Goal: Task Accomplishment & Management: Complete application form

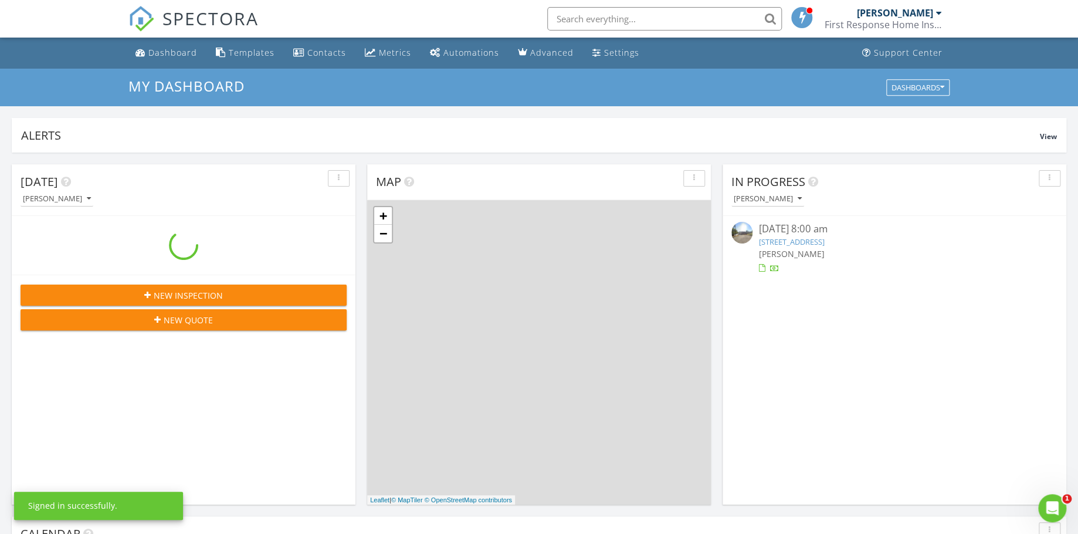
scroll to position [1087, 1097]
click at [233, 300] on div "New Inspection" at bounding box center [183, 295] width 307 height 12
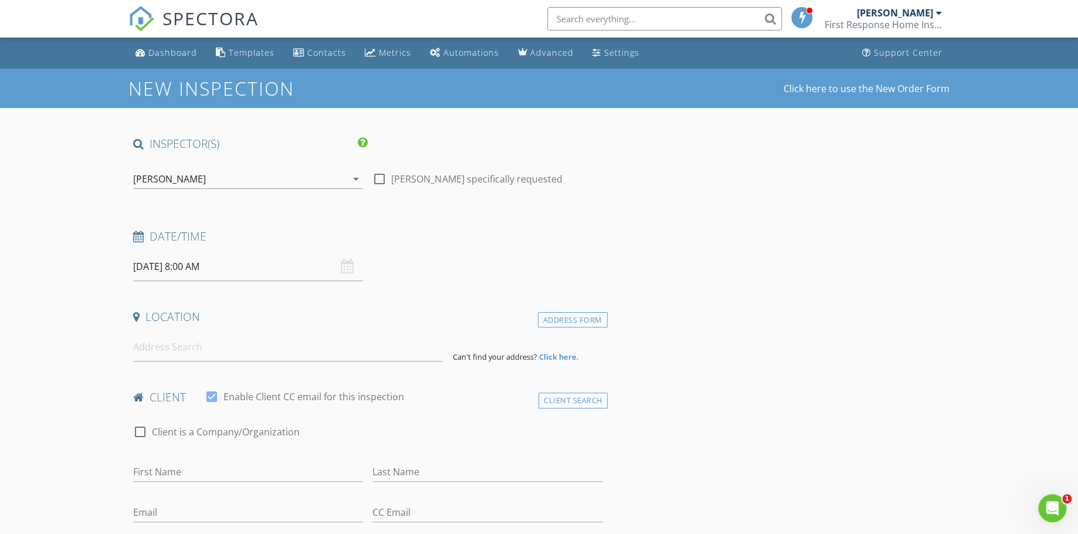
drag, startPoint x: 542, startPoint y: 369, endPoint x: 298, endPoint y: 305, distance: 252.8
click at [262, 261] on input "08/29/2025 8:00 AM" at bounding box center [248, 266] width 230 height 29
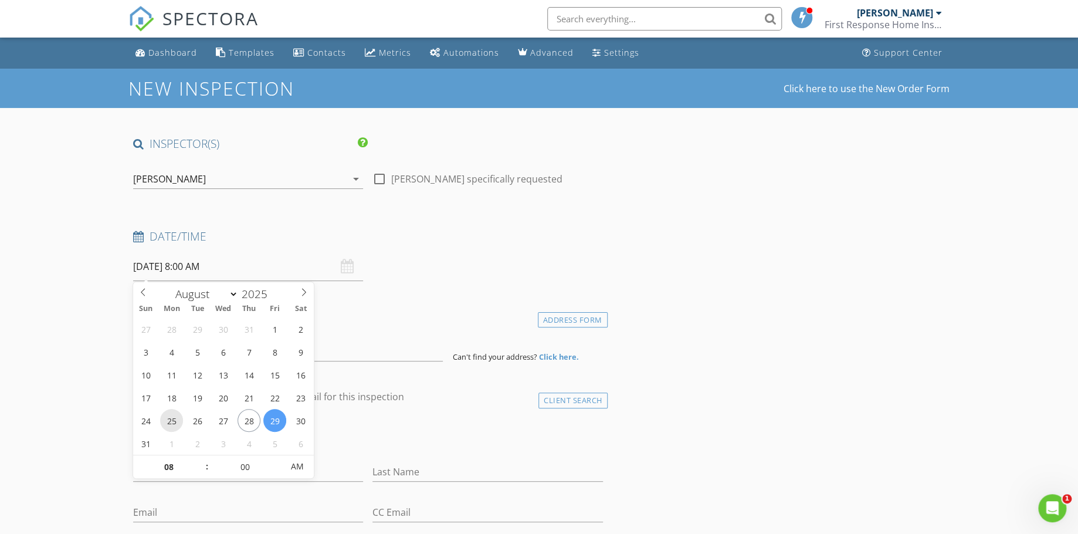
drag, startPoint x: 262, startPoint y: 261, endPoint x: 177, endPoint y: 415, distance: 175.6
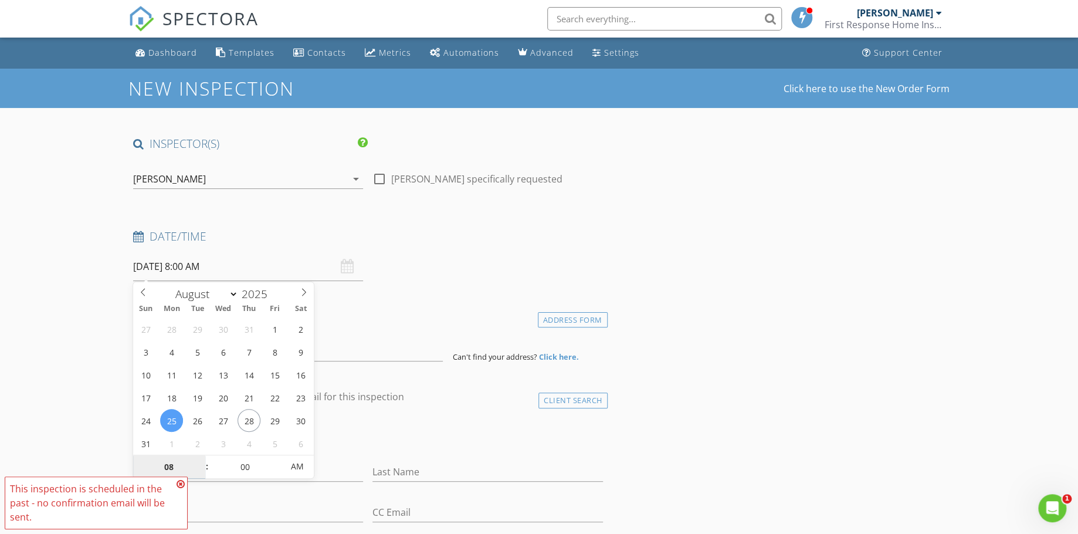
type input "08/25/2025 8:00 AM"
drag, startPoint x: 177, startPoint y: 415, endPoint x: 193, endPoint y: 443, distance: 33.1
select select "8"
type input "[DATE] 8:00 AM"
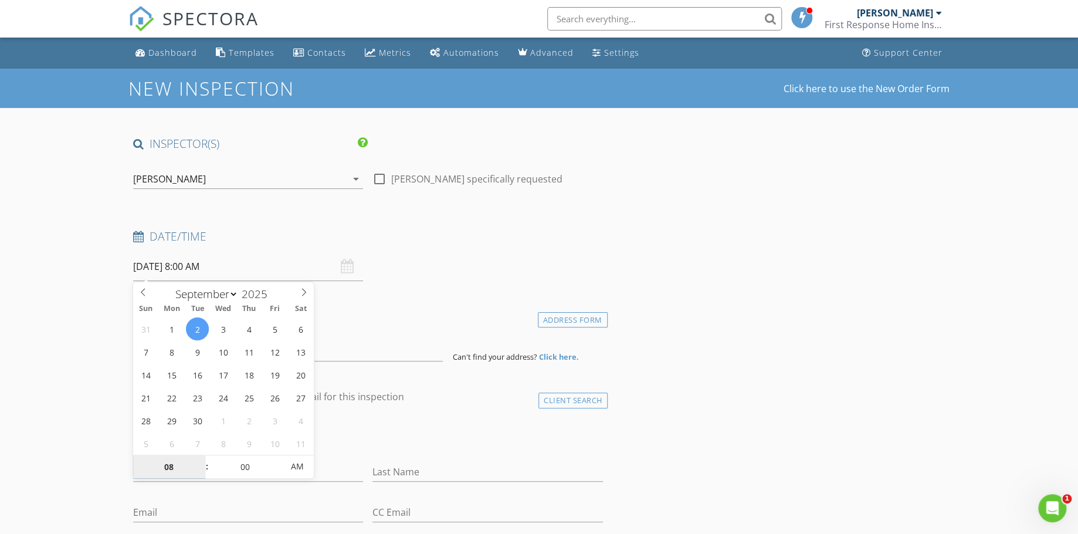
select select "9"
type input "10/07/2025 8:00 AM"
drag, startPoint x: 193, startPoint y: 443, endPoint x: 83, endPoint y: 381, distance: 126.9
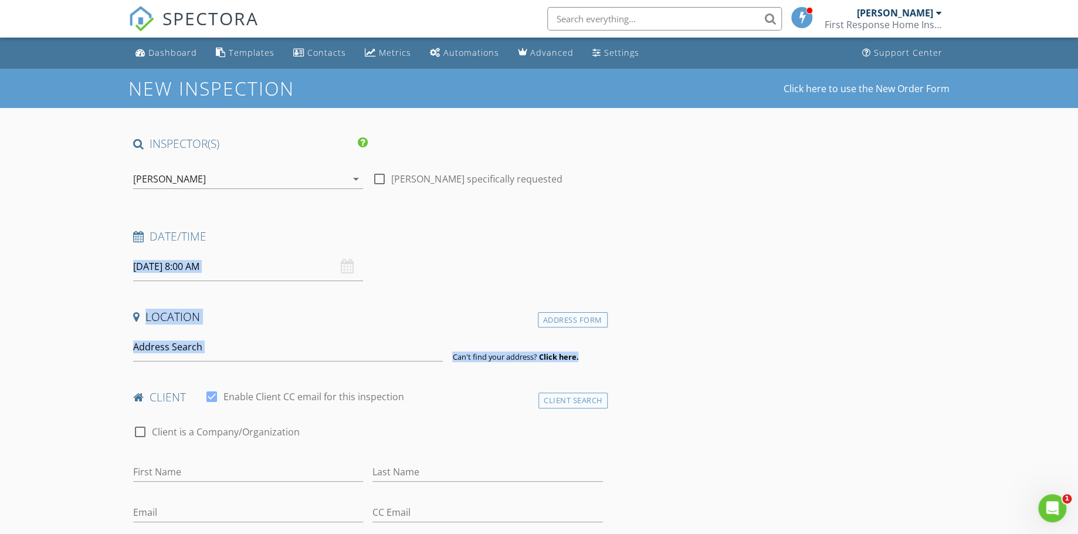
drag, startPoint x: 83, startPoint y: 381, endPoint x: 178, endPoint y: 272, distance: 144.6
click at [178, 272] on input "10/07/2025 8:00 AM" at bounding box center [248, 266] width 230 height 29
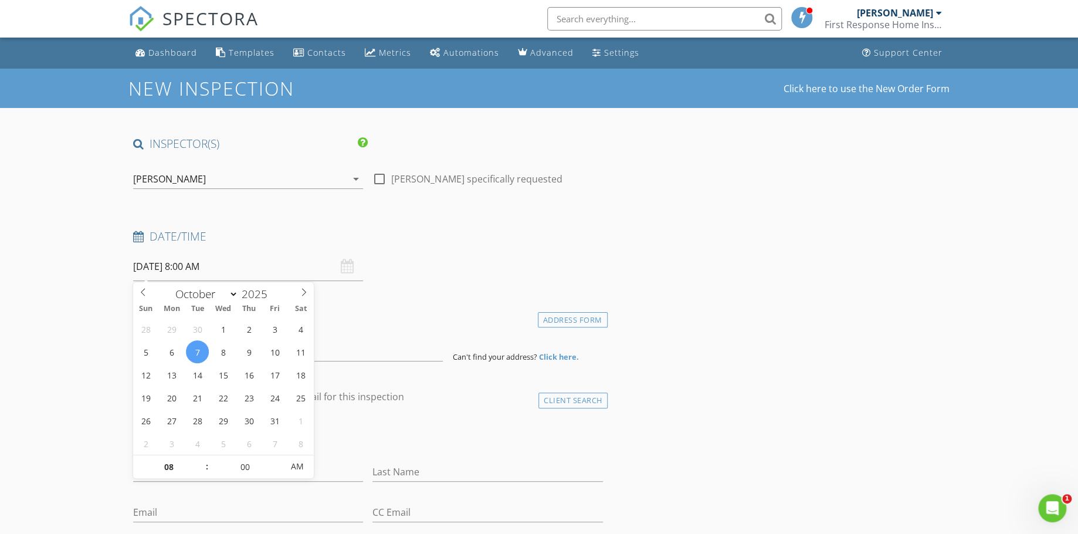
click at [178, 272] on input "10/07/2025 8:00 AM" at bounding box center [248, 266] width 230 height 29
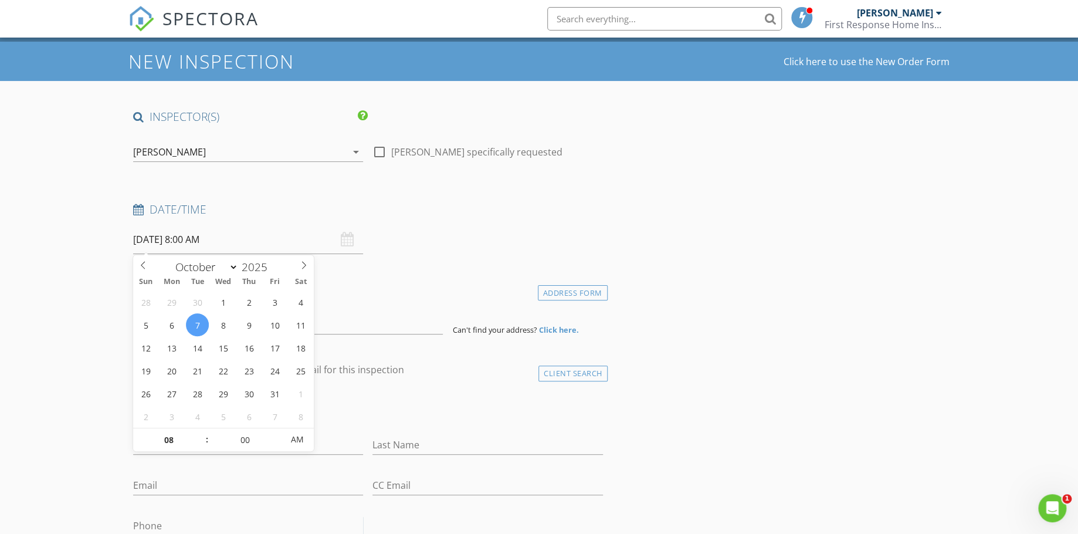
drag, startPoint x: 182, startPoint y: 314, endPoint x: 222, endPoint y: 565, distance: 254.6
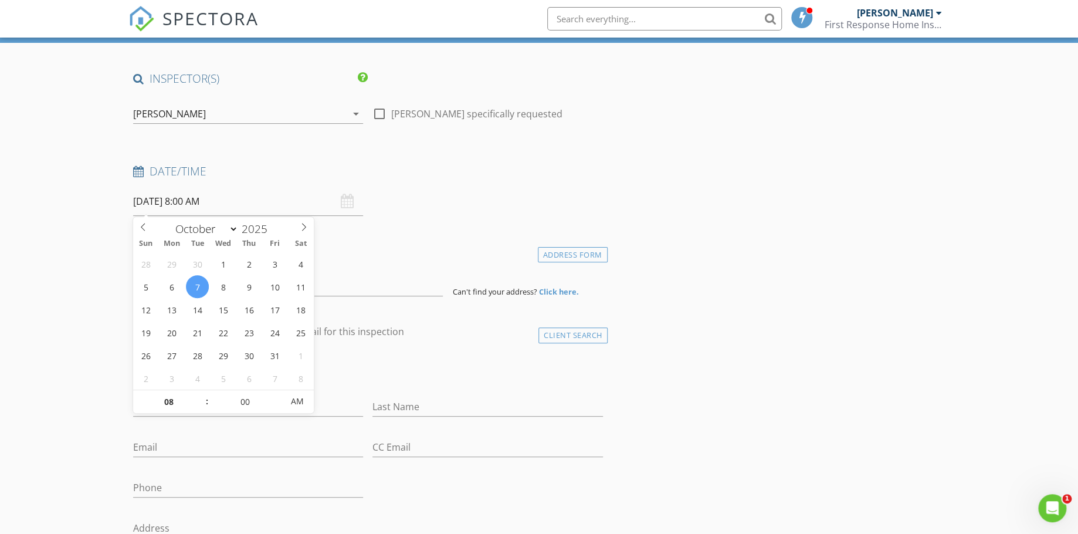
click at [221, 202] on input "10/07/2025 8:00 AM" at bounding box center [248, 201] width 230 height 29
select select "8"
click at [144, 228] on icon at bounding box center [143, 227] width 8 height 8
type input "[DATE] 8:00 AM"
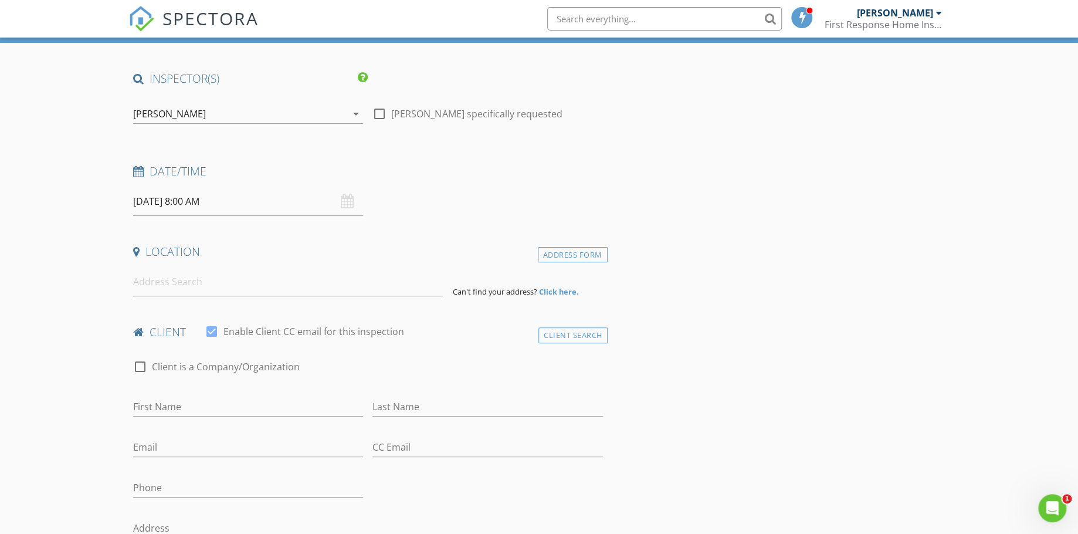
click at [172, 280] on input at bounding box center [288, 281] width 310 height 29
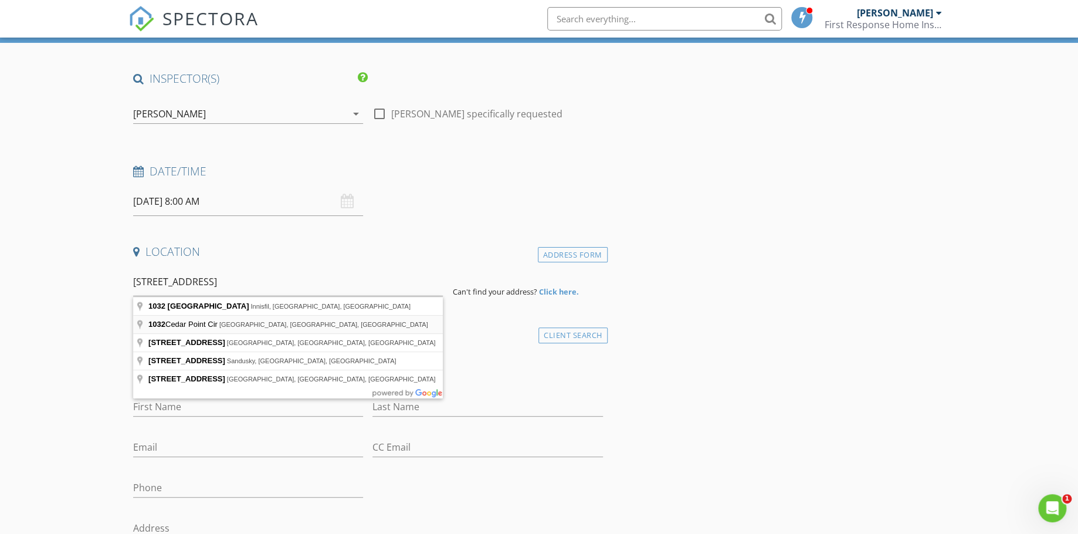
type input "1032 Cedar Point Cir, Catlettsburg, KY, USA"
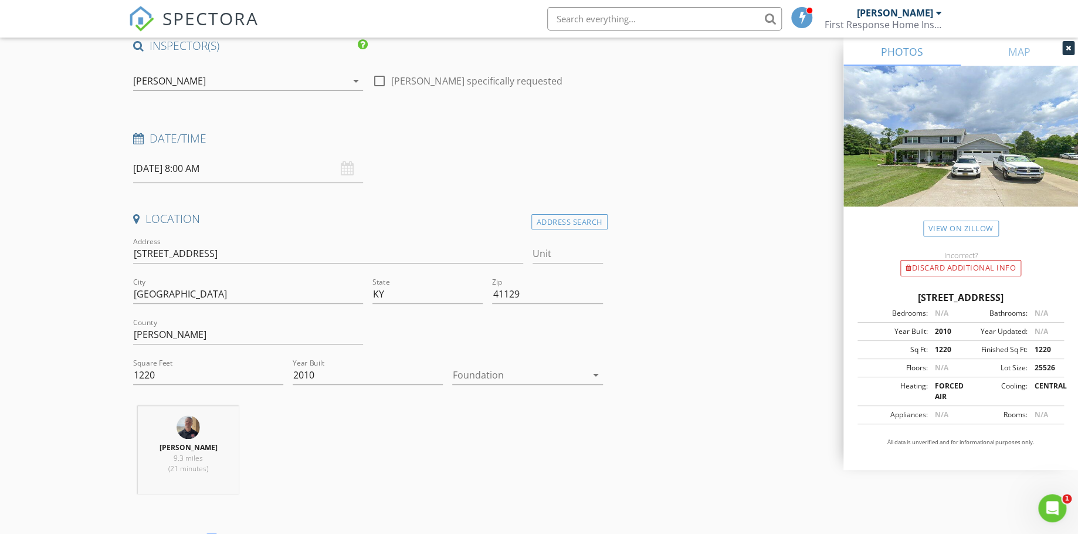
scroll to position [110, 0]
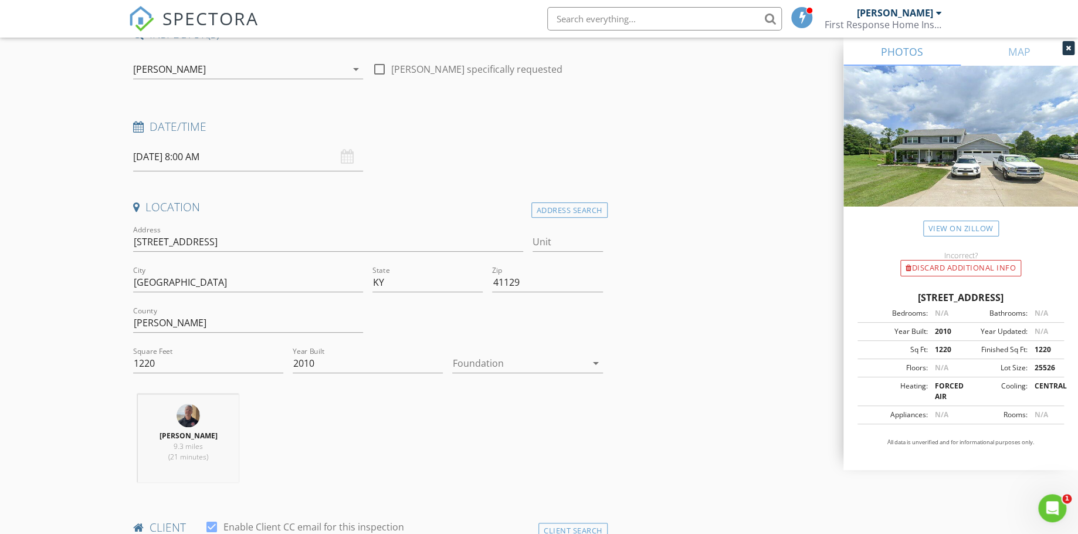
click at [490, 363] on div at bounding box center [519, 363] width 134 height 19
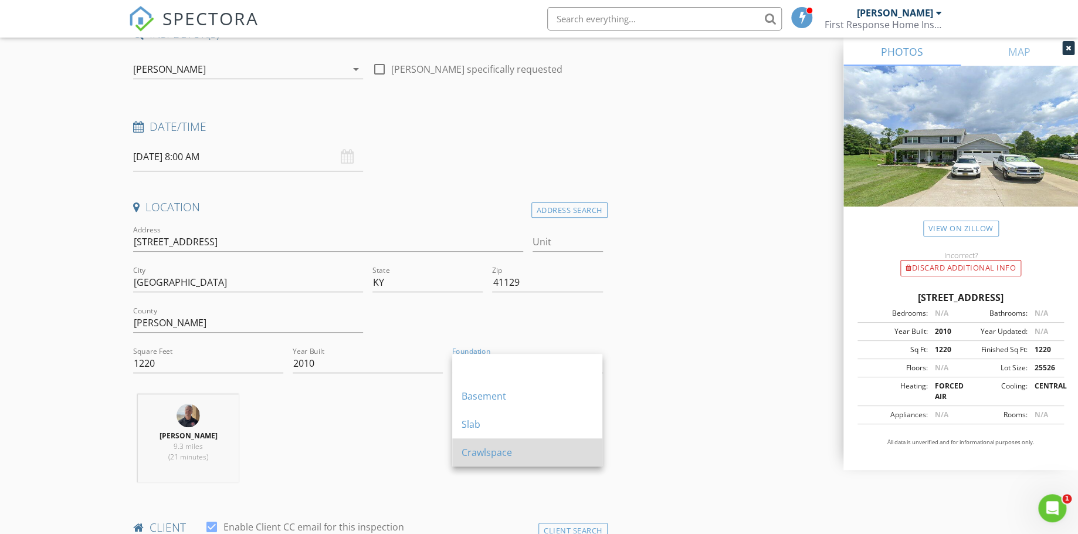
drag, startPoint x: 490, startPoint y: 363, endPoint x: 487, endPoint y: 450, distance: 86.8
click at [487, 450] on div "Basement Slab Crawlspace" at bounding box center [527, 410] width 150 height 113
click at [487, 450] on div "Crawlspace" at bounding box center [527, 452] width 131 height 14
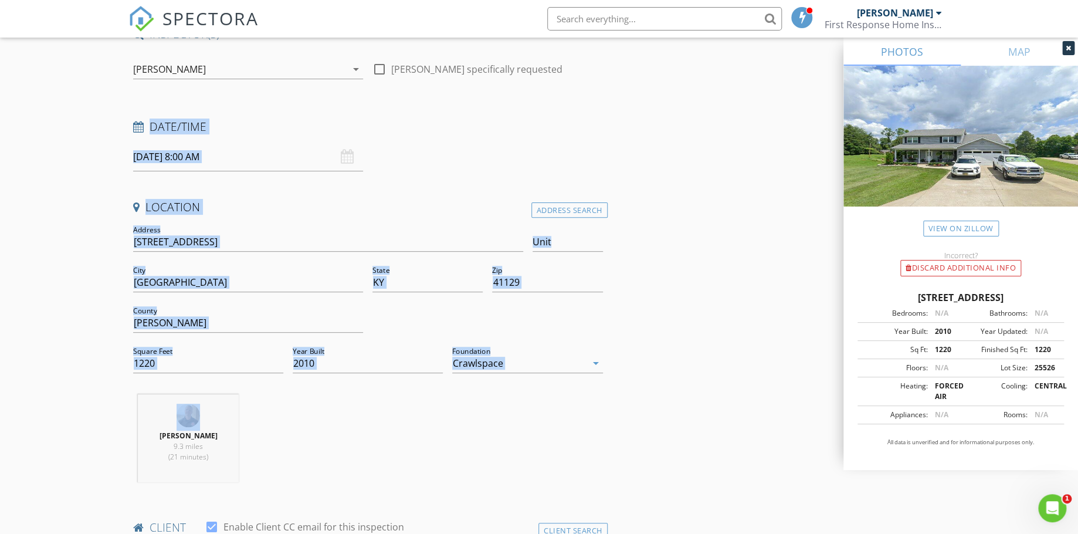
drag, startPoint x: 25, startPoint y: 426, endPoint x: 38, endPoint y: 110, distance: 315.8
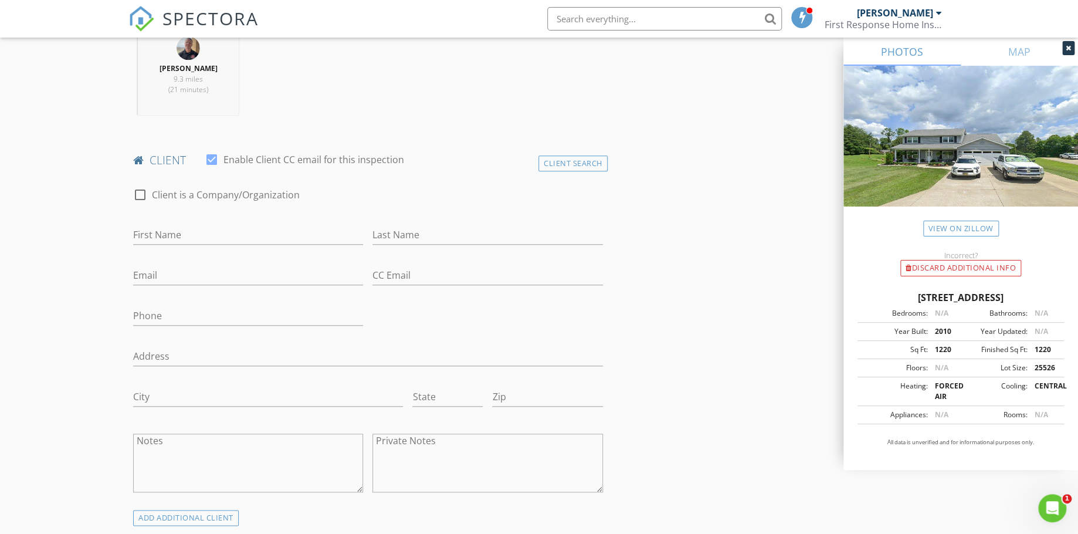
scroll to position [495, 0]
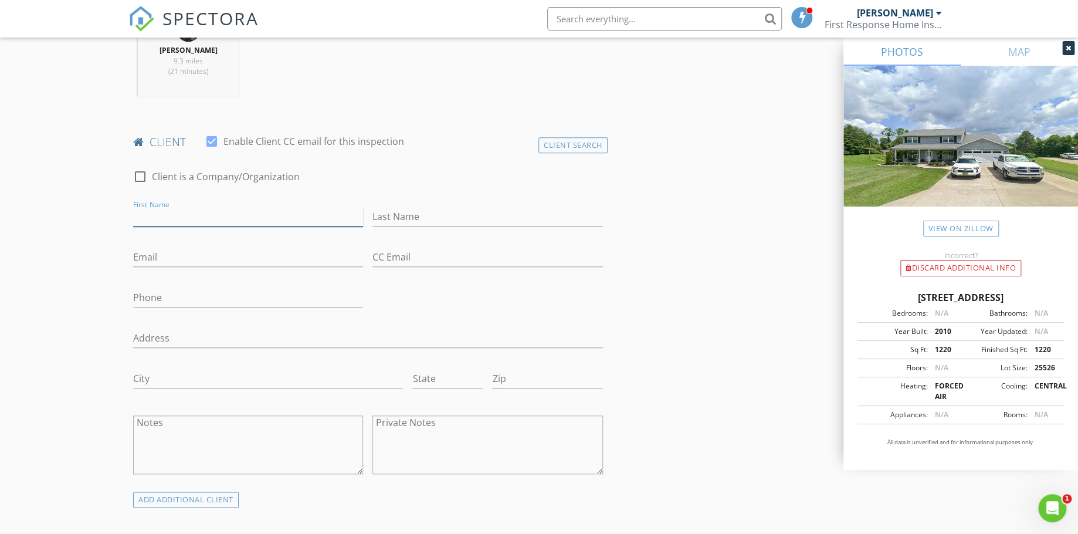
click at [172, 219] on input "First Name" at bounding box center [248, 216] width 230 height 19
type input "B"
type input "[PERSON_NAME]"
type input "[EMAIL_ADDRESS][DOMAIN_NAME]"
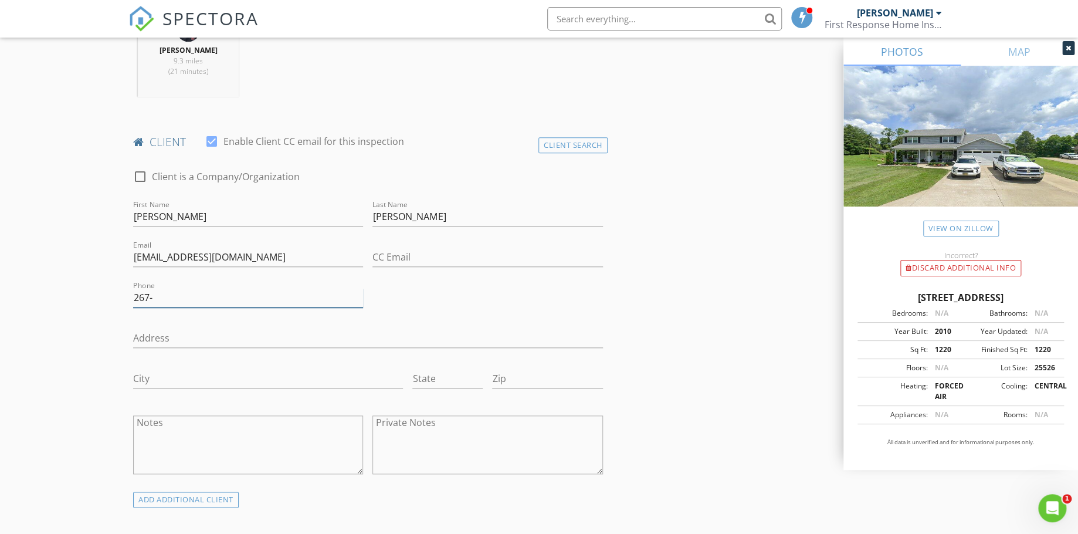
click at [212, 302] on input "267-" at bounding box center [248, 297] width 230 height 19
type input "[PHONE_NUMBER]"
click at [191, 328] on input "Address" at bounding box center [368, 337] width 470 height 19
drag, startPoint x: 133, startPoint y: 343, endPoint x: 98, endPoint y: 365, distance: 42.0
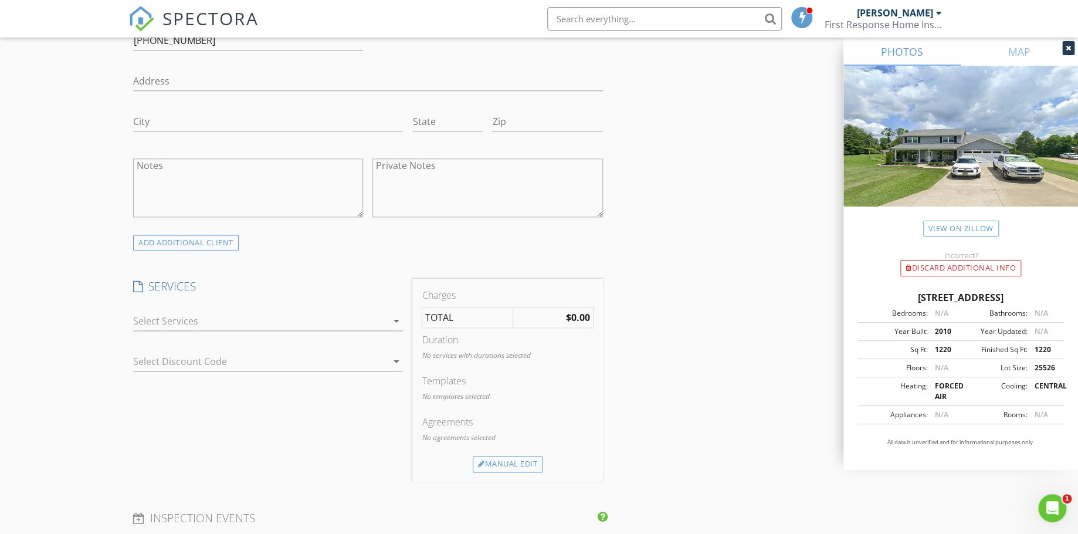
scroll to position [754, 0]
drag, startPoint x: 98, startPoint y: 365, endPoint x: 169, endPoint y: 316, distance: 86.9
click at [169, 316] on div "New Inspection Click here to use the New Order Form INSPECTOR(S) check_box Dave…" at bounding box center [539, 359] width 1078 height 2089
click at [169, 316] on div at bounding box center [259, 319] width 253 height 19
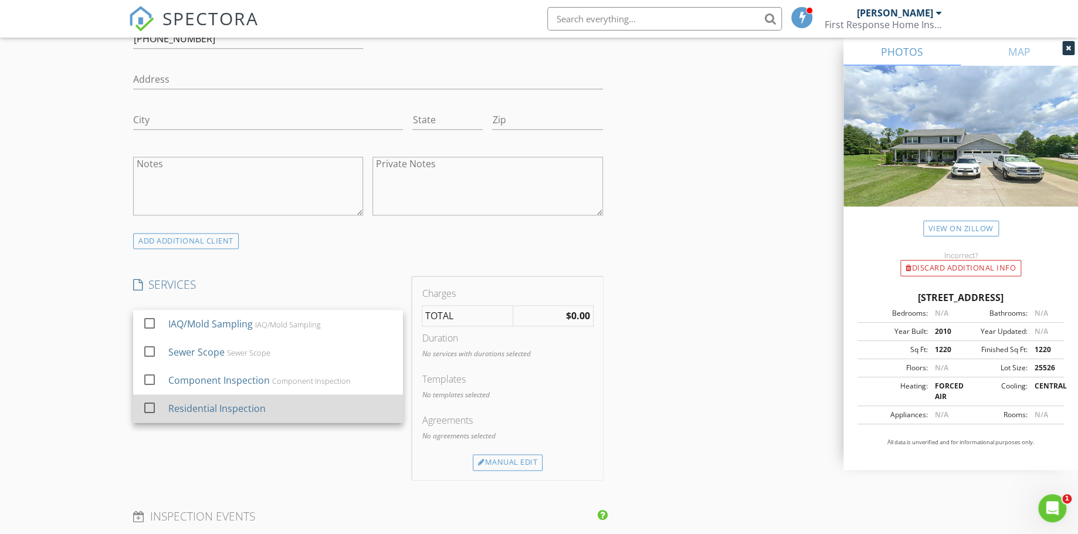
drag, startPoint x: 169, startPoint y: 316, endPoint x: 183, endPoint y: 405, distance: 89.6
click at [183, 405] on div "check_box_outline_blank IAQ/Mold Sampling IAQ/Mold Sampling check_box_outline_b…" at bounding box center [268, 366] width 270 height 113
click at [183, 405] on div "Residential Inspection" at bounding box center [216, 408] width 97 height 14
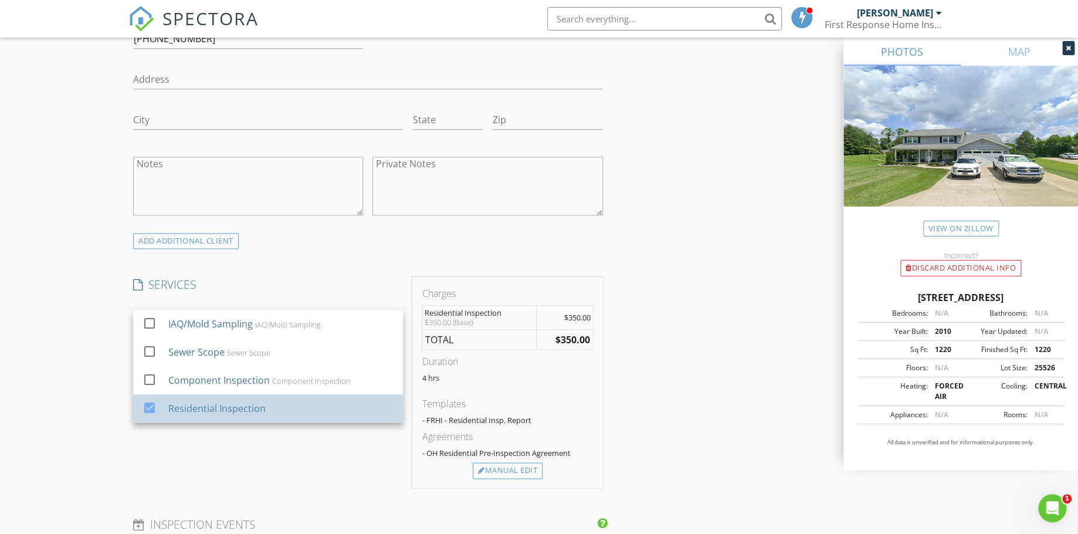
drag, startPoint x: 183, startPoint y: 405, endPoint x: 46, endPoint y: 394, distance: 137.1
click at [46, 394] on div "New Inspection Click here to use the New Order Form INSPECTOR(S) check_box Dave…" at bounding box center [539, 363] width 1078 height 2097
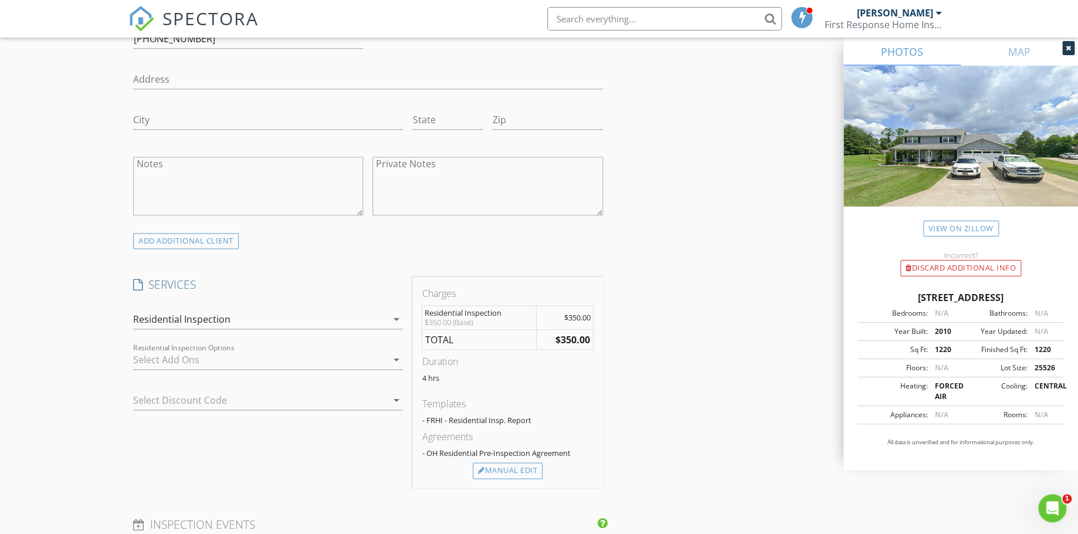
click at [46, 394] on div "New Inspection Click here to use the New Order Form INSPECTOR(S) check_box Dave…" at bounding box center [539, 363] width 1078 height 2097
drag, startPoint x: 46, startPoint y: 394, endPoint x: 95, endPoint y: 389, distance: 49.0
click at [95, 389] on div "New Inspection Click here to use the New Order Form INSPECTOR(S) check_box Dave…" at bounding box center [539, 363] width 1078 height 2097
drag, startPoint x: 95, startPoint y: 389, endPoint x: 193, endPoint y: 364, distance: 101.0
click at [193, 364] on div "New Inspection Click here to use the New Order Form INSPECTOR(S) check_box Dave…" at bounding box center [539, 363] width 1078 height 2097
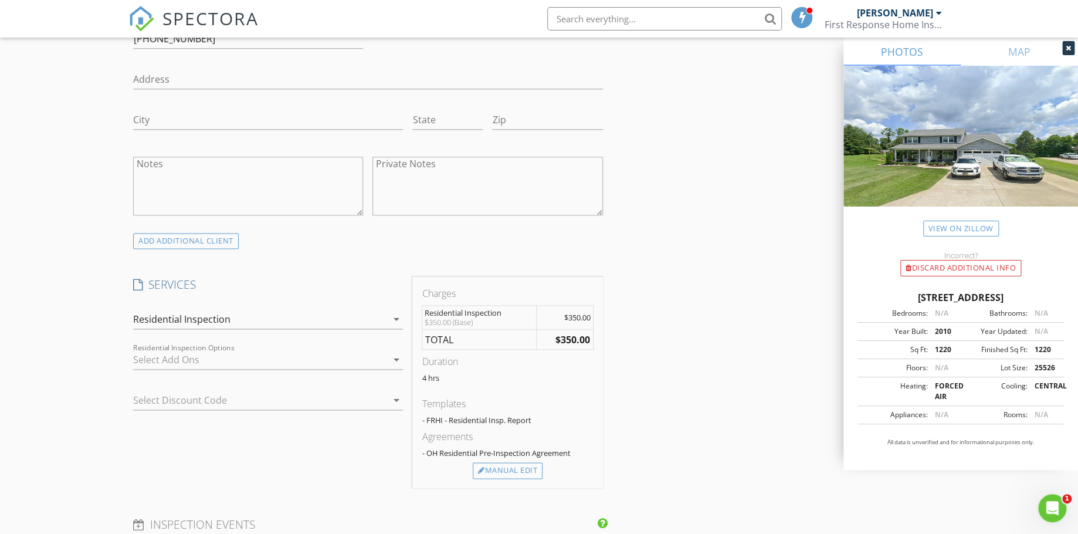
click at [193, 364] on div at bounding box center [259, 359] width 253 height 19
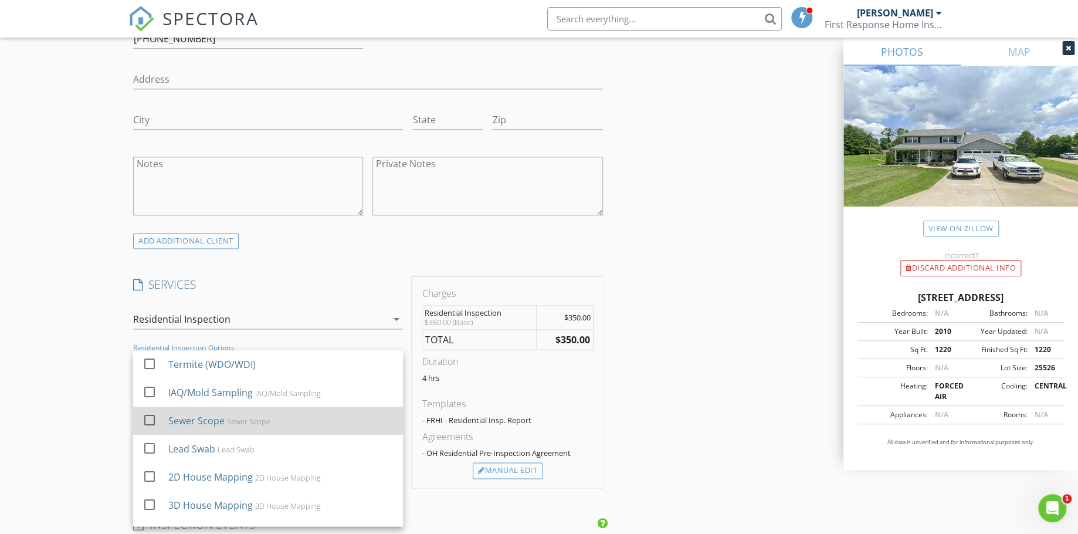
drag, startPoint x: 193, startPoint y: 364, endPoint x: 158, endPoint y: 432, distance: 76.6
click at [158, 432] on div "check_box_outline_blank Termite (WDO/WDI) check_box_outline_blank IAQ/Mold Samp…" at bounding box center [268, 448] width 270 height 197
click at [158, 432] on div at bounding box center [152, 430] width 19 height 7
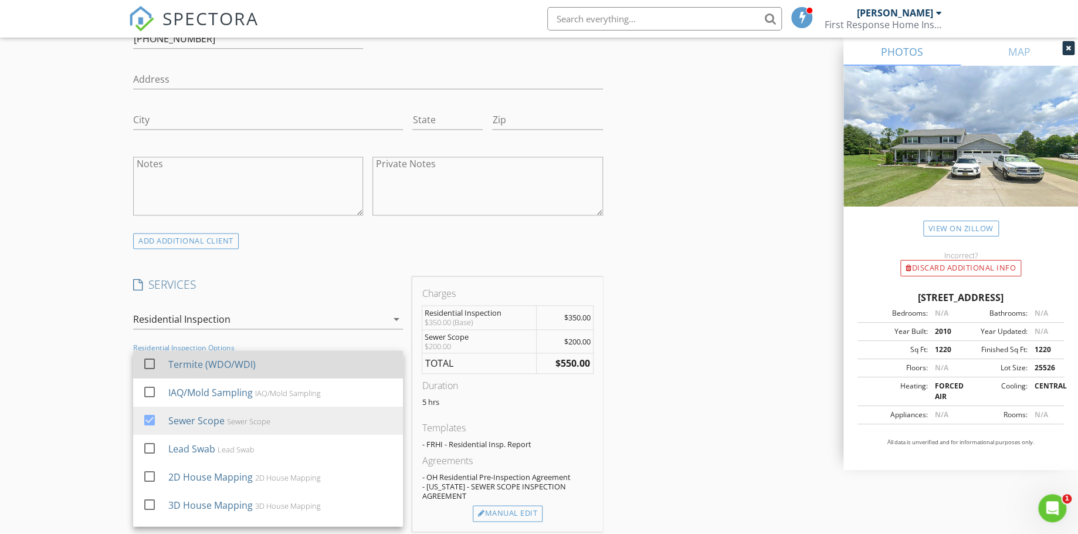
drag, startPoint x: 158, startPoint y: 432, endPoint x: 158, endPoint y: 366, distance: 66.3
click at [158, 366] on div "check_box_outline_blank Termite (WDO/WDI) check_box_outline_blank IAQ/Mold Samp…" at bounding box center [268, 448] width 270 height 197
click at [158, 366] on div at bounding box center [150, 364] width 20 height 20
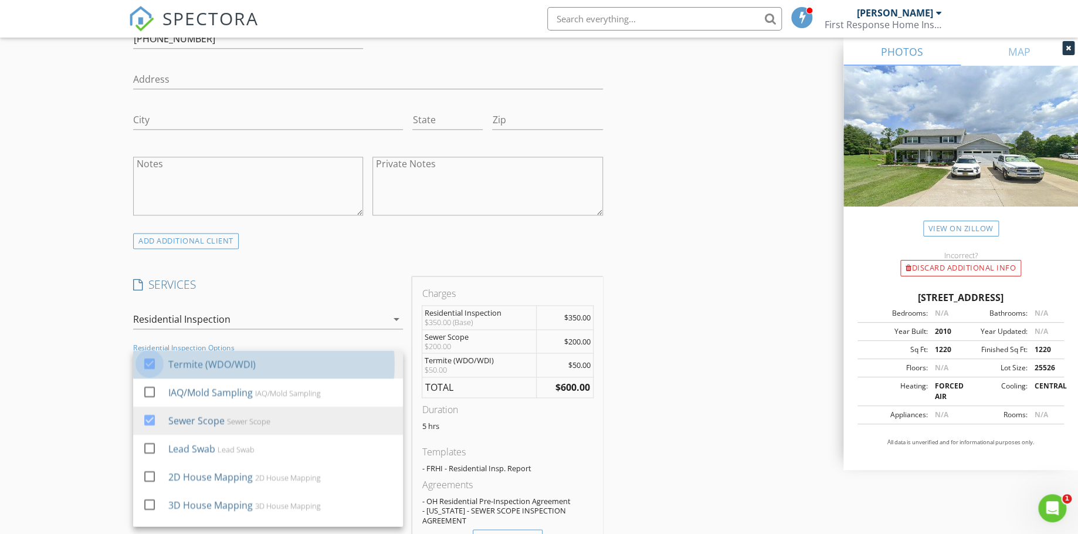
drag, startPoint x: 158, startPoint y: 366, endPoint x: 95, endPoint y: 389, distance: 67.0
click at [95, 389] on div "New Inspection Click here to use the New Order Form INSPECTOR(S) check_box Dave…" at bounding box center [539, 397] width 1078 height 2164
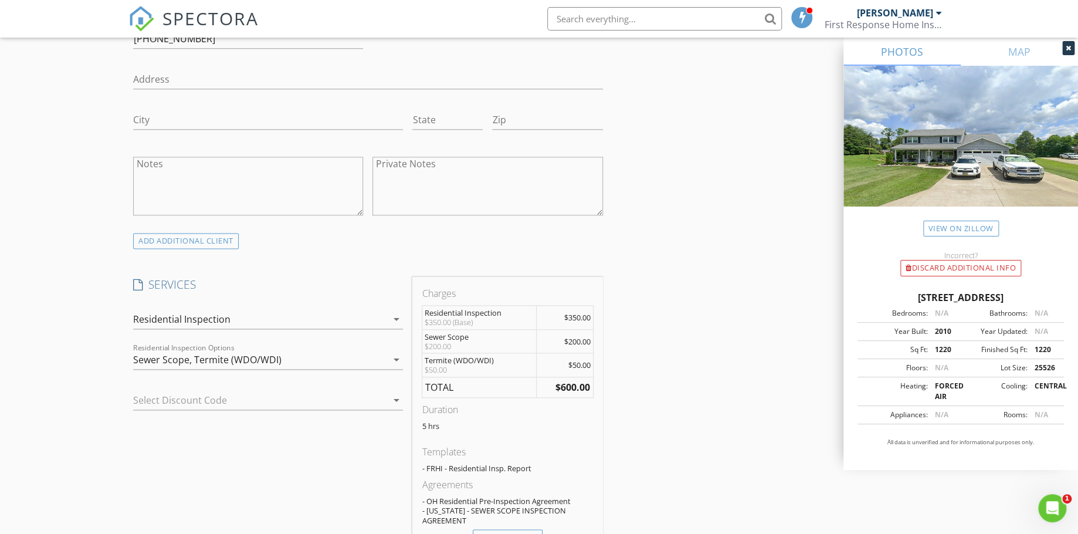
click at [95, 389] on div "New Inspection Click here to use the New Order Form INSPECTOR(S) check_box Dave…" at bounding box center [539, 397] width 1078 height 2164
drag, startPoint x: 95, startPoint y: 389, endPoint x: 590, endPoint y: 397, distance: 495.0
click at [590, 397] on div "New Inspection Click here to use the New Order Form INSPECTOR(S) check_box Dave…" at bounding box center [539, 397] width 1078 height 2164
drag, startPoint x: 590, startPoint y: 397, endPoint x: 540, endPoint y: 473, distance: 90.6
click at [540, 473] on div "Charges Residential Inspection $350.00 (Base) $350.00 Sewer Scope $200.00 $200.…" at bounding box center [507, 415] width 190 height 277
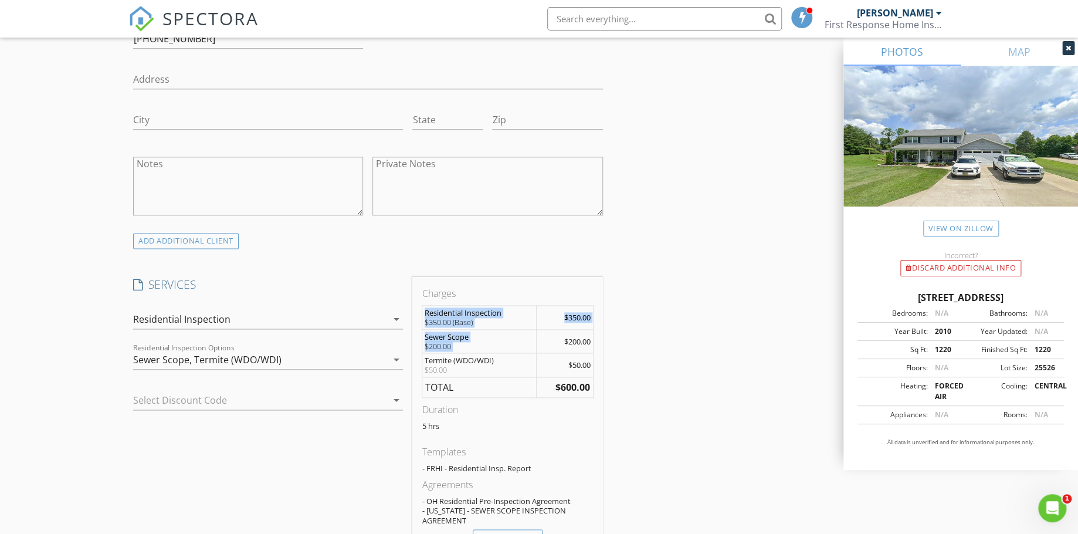
drag, startPoint x: 542, startPoint y: 336, endPoint x: 748, endPoint y: 401, distance: 215.9
click at [748, 401] on div "INSPECTOR(S) check_box Dave Wood PRIMARY Dave Wood arrow_drop_down check_box_ou…" at bounding box center [538, 416] width 821 height 2068
click at [677, 360] on div "INSPECTOR(S) check_box Dave Wood PRIMARY Dave Wood arrow_drop_down check_box_ou…" at bounding box center [538, 416] width 821 height 2068
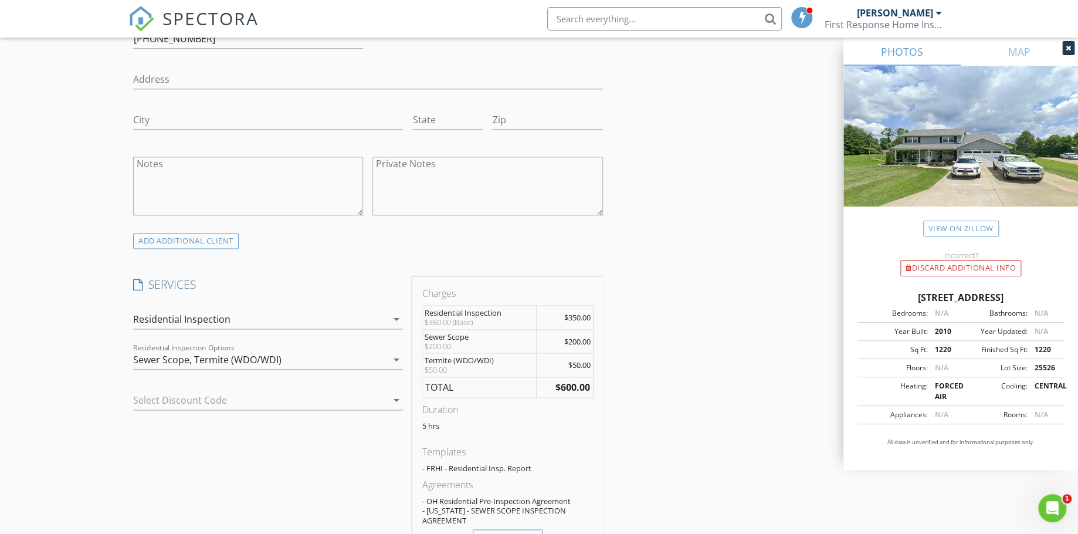
drag, startPoint x: 677, startPoint y: 360, endPoint x: 646, endPoint y: 401, distance: 52.0
click at [646, 401] on div "INSPECTOR(S) check_box Dave Wood PRIMARY Dave Wood arrow_drop_down check_box_ou…" at bounding box center [538, 416] width 821 height 2068
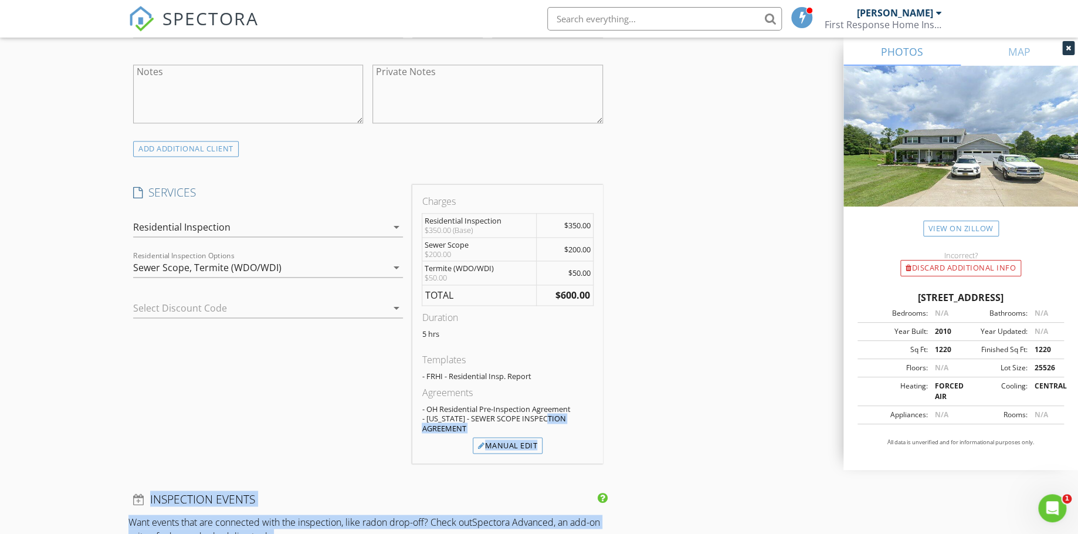
drag, startPoint x: 514, startPoint y: 518, endPoint x: 508, endPoint y: 526, distance: 10.1
click at [508, 526] on div "INSPECTOR(S) check_box Dave Wood PRIMARY Dave Wood arrow_drop_down check_box_ou…" at bounding box center [367, 289] width 479 height 1999
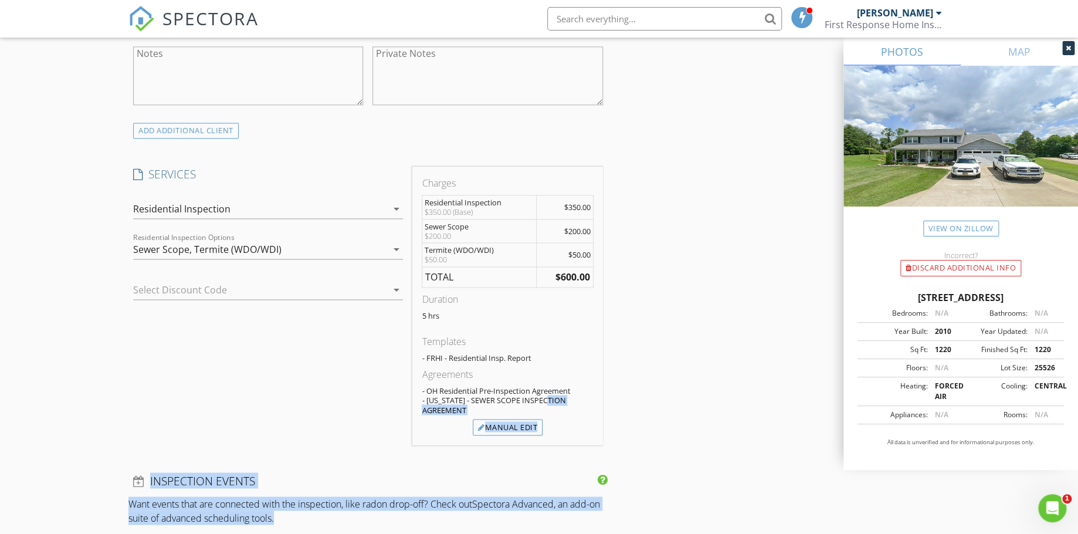
drag, startPoint x: 508, startPoint y: 526, endPoint x: 466, endPoint y: 440, distance: 95.5
click at [466, 440] on div "INSPECTOR(S) check_box Dave Wood PRIMARY Dave Wood arrow_drop_down check_box_ou…" at bounding box center [367, 271] width 479 height 1999
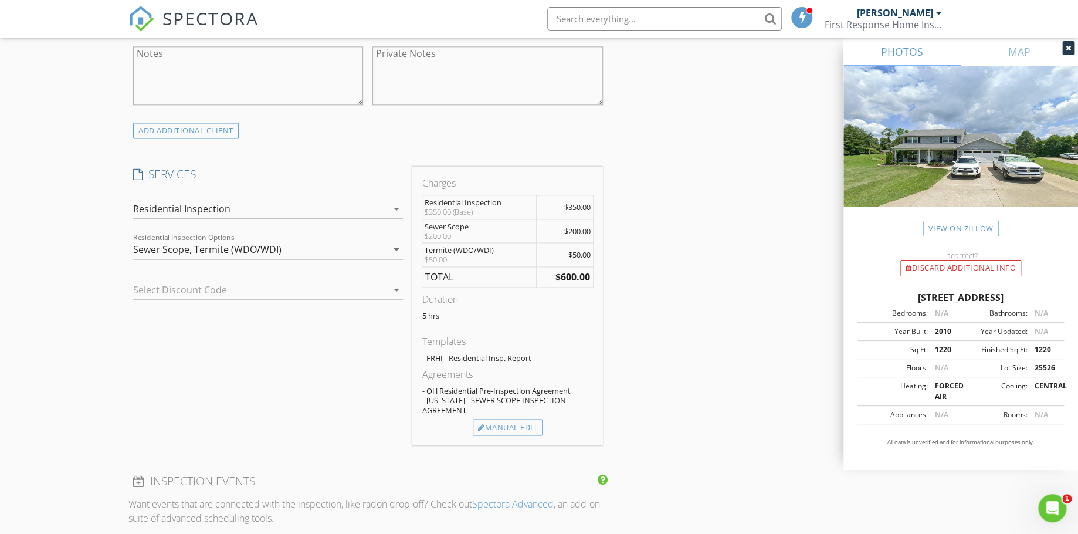
click at [385, 385] on div "SERVICES check_box_outline_blank IAQ/Mold Sampling IAQ/Mold Sampling check_box_…" at bounding box center [267, 305] width 279 height 277
drag, startPoint x: 385, startPoint y: 385, endPoint x: 498, endPoint y: 415, distance: 117.2
click at [498, 415] on div "SERVICES check_box_outline_blank IAQ/Mold Sampling IAQ/Mold Sampling check_box_…" at bounding box center [367, 305] width 479 height 277
click at [498, 419] on div "Manual Edit" at bounding box center [508, 427] width 70 height 16
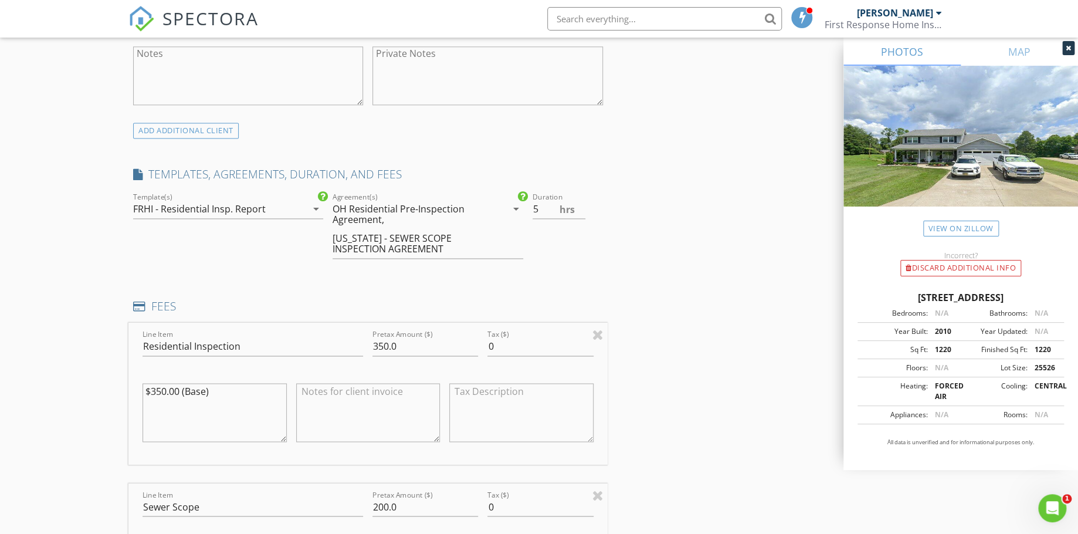
drag, startPoint x: 498, startPoint y: 415, endPoint x: 300, endPoint y: 381, distance: 200.5
click at [300, 381] on div "Line Item Residential Inspection Pretax Amount ($) 350.0 Tax ($) 0 $350.00 (Bas…" at bounding box center [367, 393] width 479 height 141
drag, startPoint x: 300, startPoint y: 381, endPoint x: 403, endPoint y: 456, distance: 127.3
click at [403, 456] on div at bounding box center [368, 418] width 144 height 82
drag, startPoint x: 403, startPoint y: 456, endPoint x: 550, endPoint y: 341, distance: 185.8
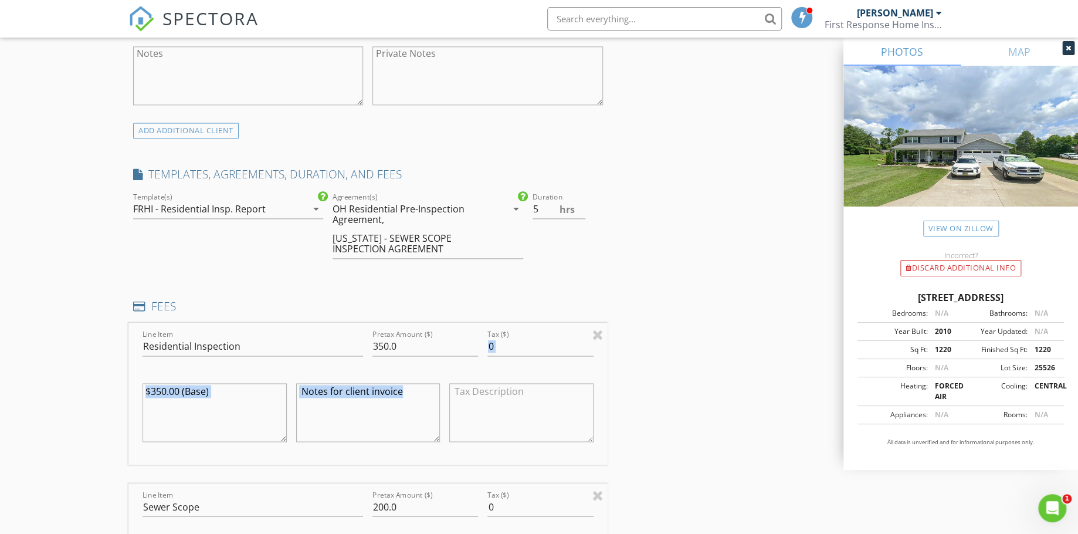
click at [550, 341] on div "Line Item Residential Inspection Pretax Amount ($) 350.0 Tax ($) 0 $350.00 (Bas…" at bounding box center [367, 393] width 479 height 141
drag, startPoint x: 550, startPoint y: 341, endPoint x: 791, endPoint y: 352, distance: 241.9
click at [791, 352] on div "INSPECTOR(S) check_box Dave Wood PRIMARY Dave Wood arrow_drop_down check_box_ou…" at bounding box center [538, 512] width 821 height 2481
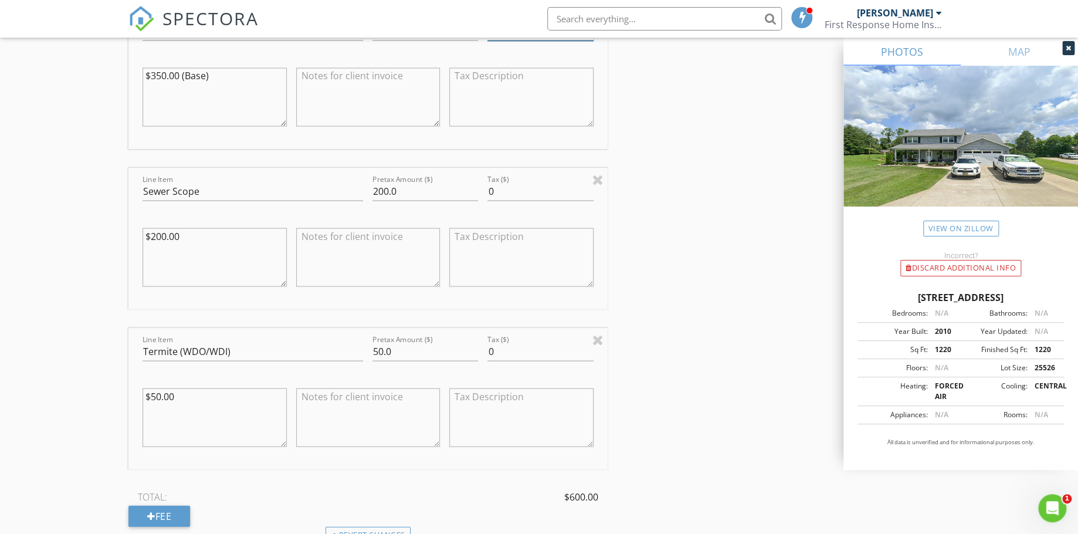
scroll to position [1180, 0]
drag, startPoint x: 429, startPoint y: 360, endPoint x: 412, endPoint y: 345, distance: 22.5
click at [412, 345] on div "Pretax Amount ($) 50.0" at bounding box center [425, 356] width 106 height 31
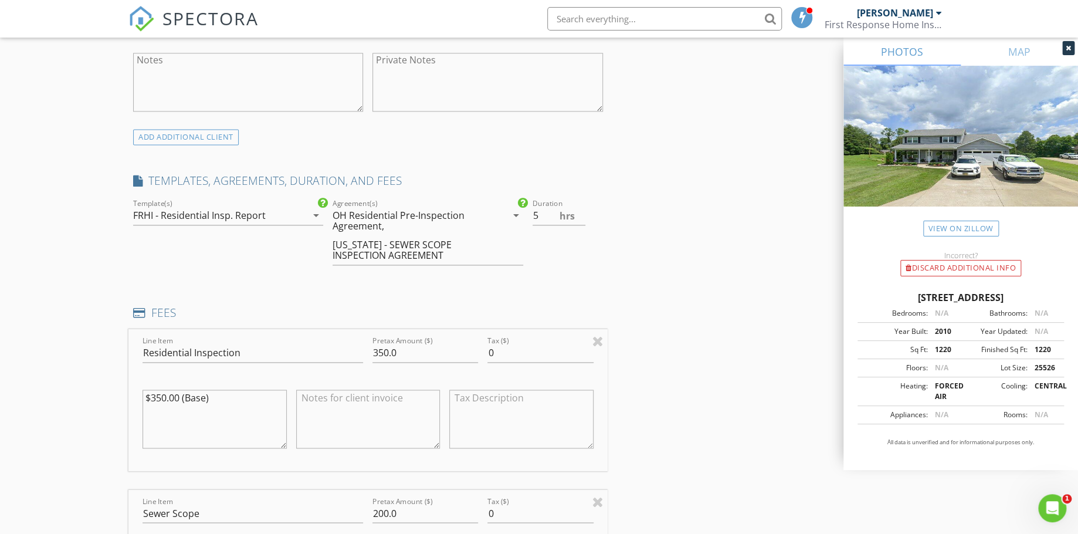
scroll to position [857, 0]
type input "55.00"
click at [417, 217] on div "OH Residential Pre-Inspection Agreement," at bounding box center [411, 221] width 157 height 21
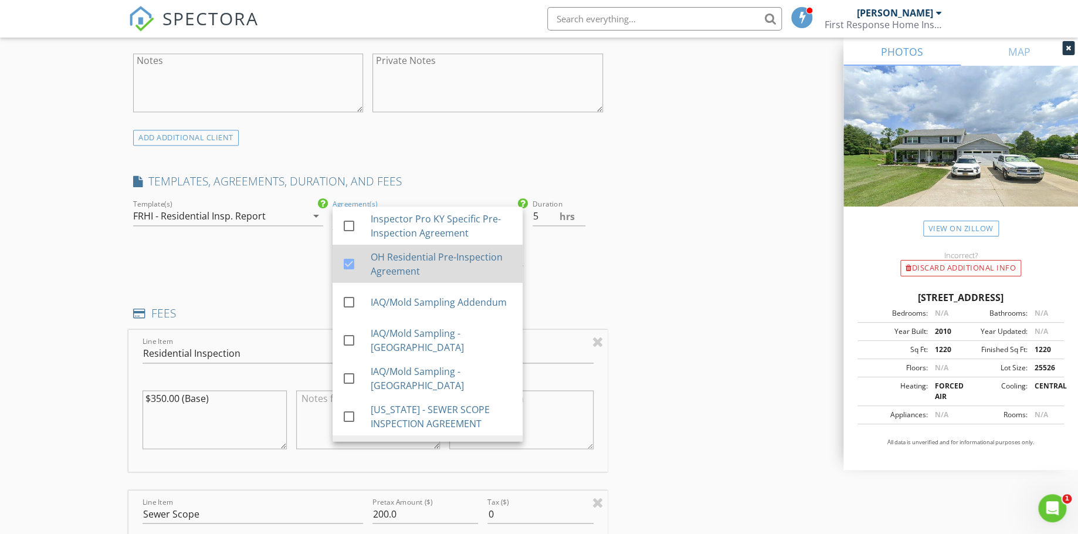
drag, startPoint x: 417, startPoint y: 217, endPoint x: 344, endPoint y: 264, distance: 87.4
click at [344, 264] on div "check_box_outline_blank Inspector Pro KY Specific Pre-Inspection Agreement chec…" at bounding box center [428, 358] width 190 height 305
click at [344, 264] on div at bounding box center [349, 264] width 20 height 20
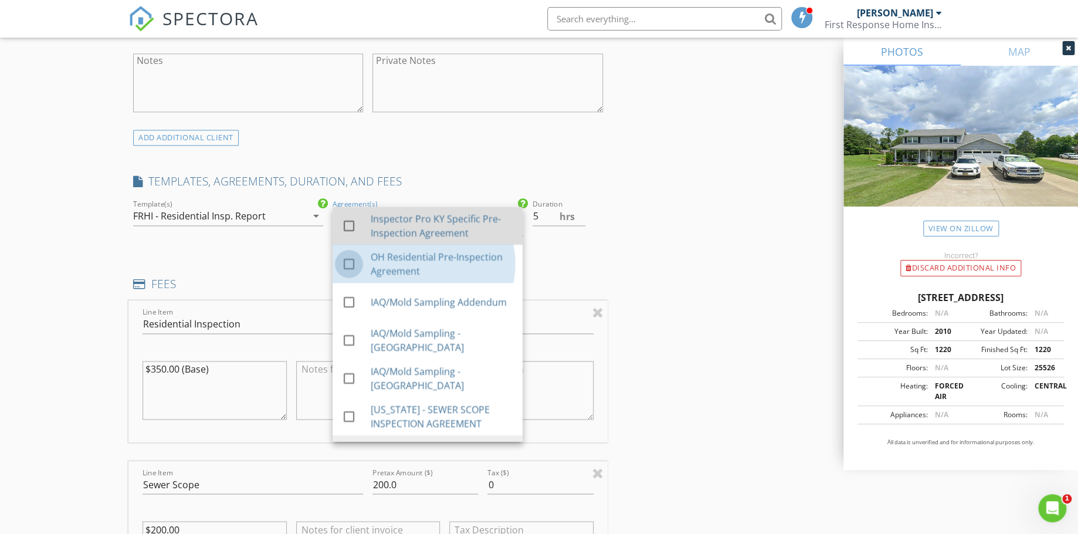
drag, startPoint x: 344, startPoint y: 264, endPoint x: 360, endPoint y: 206, distance: 60.9
click at [360, 206] on div "check_box_outline_blank Inspector Pro KY Specific Pre-Inspection Agreement chec…" at bounding box center [428, 358] width 190 height 305
click at [360, 206] on link "check_box_outline_blank Inspector Pro KY Specific Pre-Inspection Agreement" at bounding box center [428, 225] width 190 height 38
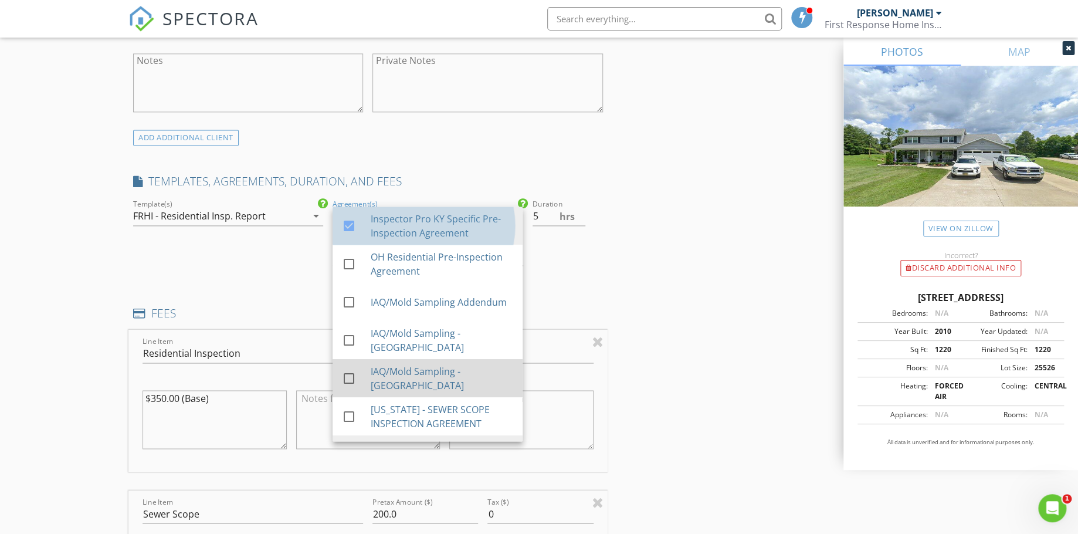
drag, startPoint x: 360, startPoint y: 206, endPoint x: 350, endPoint y: 386, distance: 180.9
click at [350, 386] on div "check_box Inspector Pro KY Specific Pre-Inspection Agreement check_box_outline_…" at bounding box center [428, 358] width 190 height 305
drag, startPoint x: 350, startPoint y: 386, endPoint x: 365, endPoint y: 364, distance: 27.8
click at [365, 364] on div "check_box_outline_blank IAQ/Mold Sampling - OH" at bounding box center [427, 378] width 171 height 29
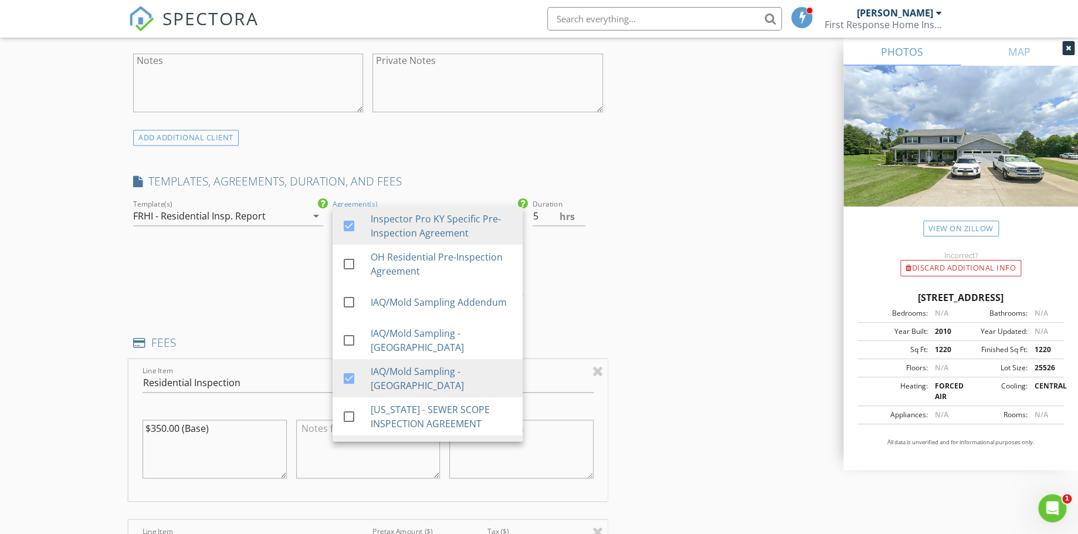
drag, startPoint x: 365, startPoint y: 364, endPoint x: 545, endPoint y: 419, distance: 187.7
click at [545, 419] on div "INSPECTOR(S) check_box Dave Wood PRIMARY Dave Wood arrow_drop_down check_box_ou…" at bounding box center [367, 500] width 479 height 2442
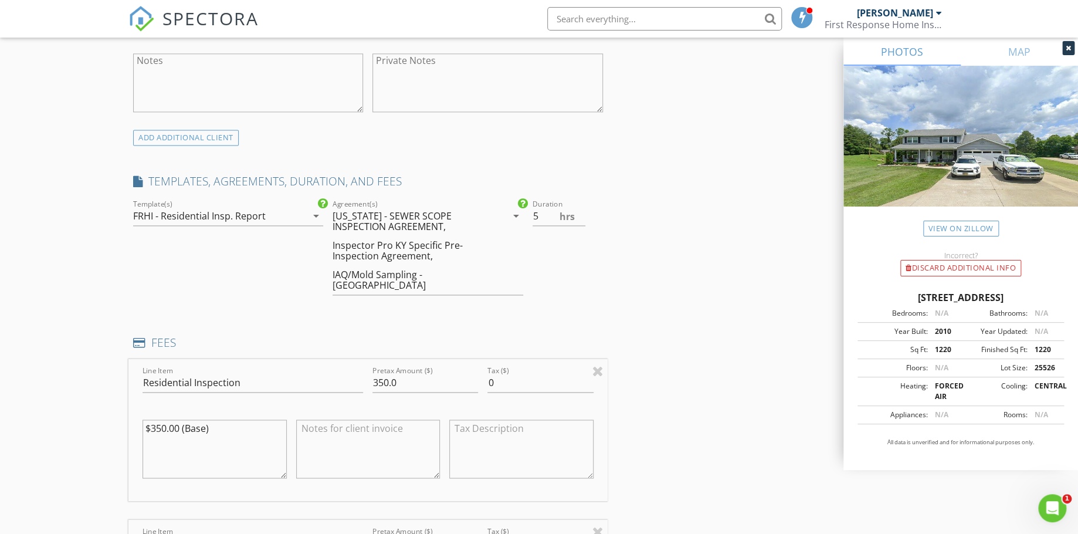
drag, startPoint x: 545, startPoint y: 419, endPoint x: 511, endPoint y: 425, distance: 34.0
click at [511, 425] on textarea at bounding box center [521, 448] width 144 height 59
drag, startPoint x: 511, startPoint y: 425, endPoint x: 392, endPoint y: 232, distance: 227.0
click at [392, 232] on div "INSPECTOR(S) check_box Dave Wood PRIMARY Dave Wood arrow_drop_down check_box_ou…" at bounding box center [367, 500] width 479 height 2442
click at [392, 232] on div "OHIO - SEWER SCOPE INSPECTION AGREEMENT, Inspector Pro KY Specific Pre-Inspecti…" at bounding box center [420, 250] width 174 height 88
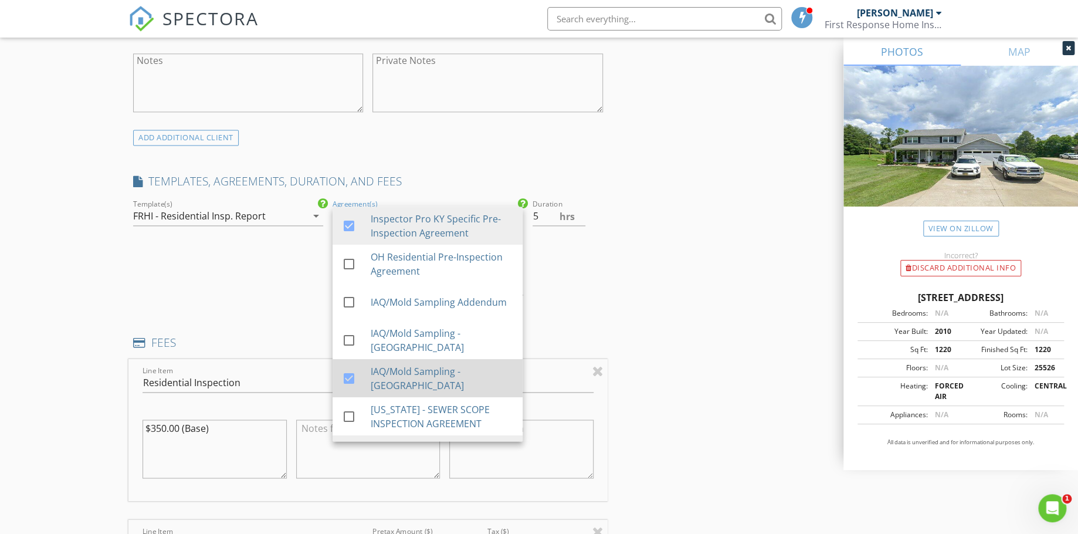
drag, startPoint x: 392, startPoint y: 232, endPoint x: 355, endPoint y: 377, distance: 149.5
click at [355, 377] on div "check_box Inspector Pro KY Specific Pre-Inspection Agreement check_box_outline_…" at bounding box center [428, 358] width 190 height 305
click at [355, 377] on div at bounding box center [349, 378] width 20 height 20
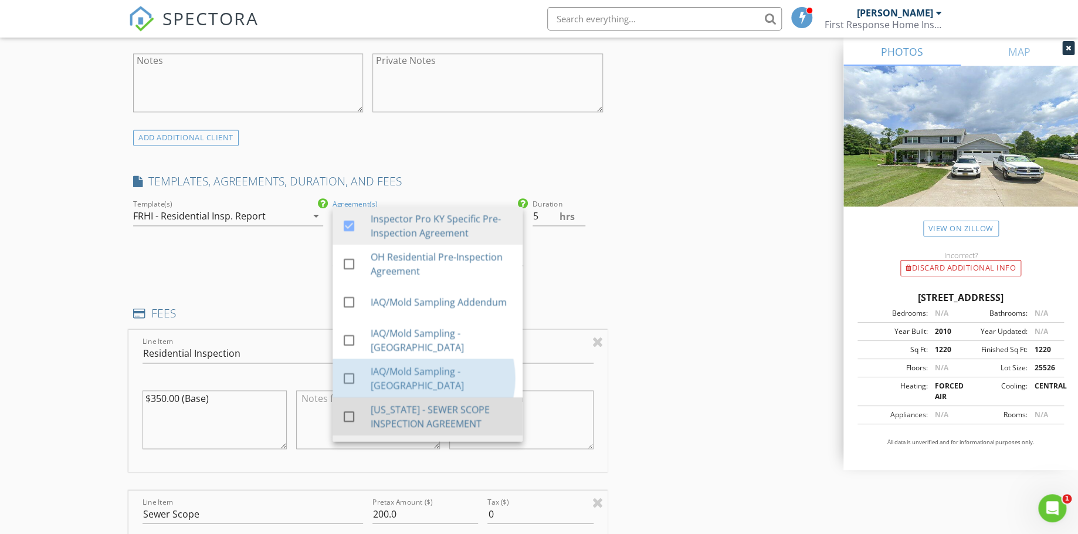
drag, startPoint x: 355, startPoint y: 377, endPoint x: 351, endPoint y: 414, distance: 37.1
click at [351, 414] on div "check_box Inspector Pro KY Specific Pre-Inspection Agreement check_box_outline_…" at bounding box center [428, 358] width 190 height 305
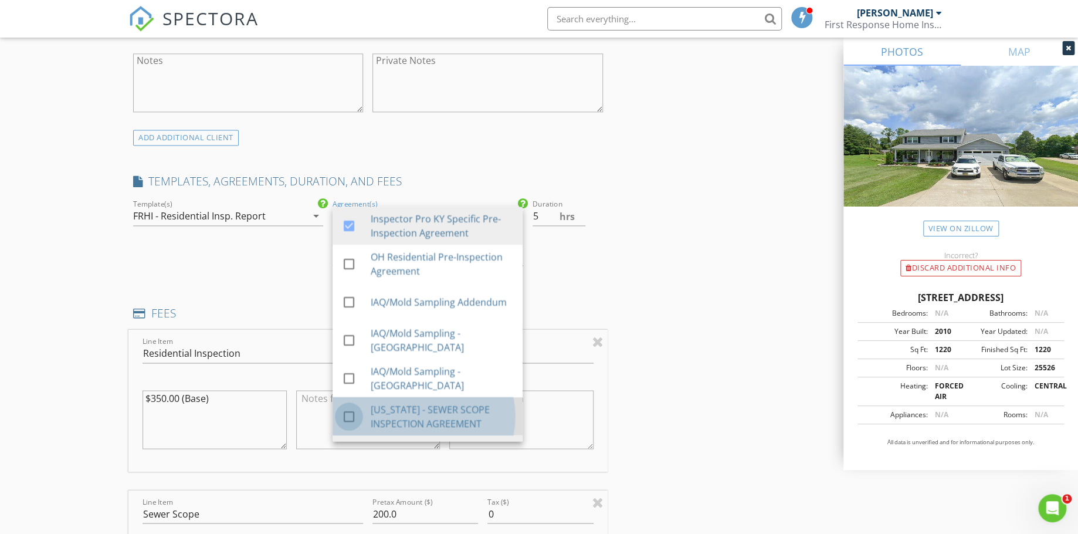
click at [351, 414] on div at bounding box center [349, 416] width 20 height 20
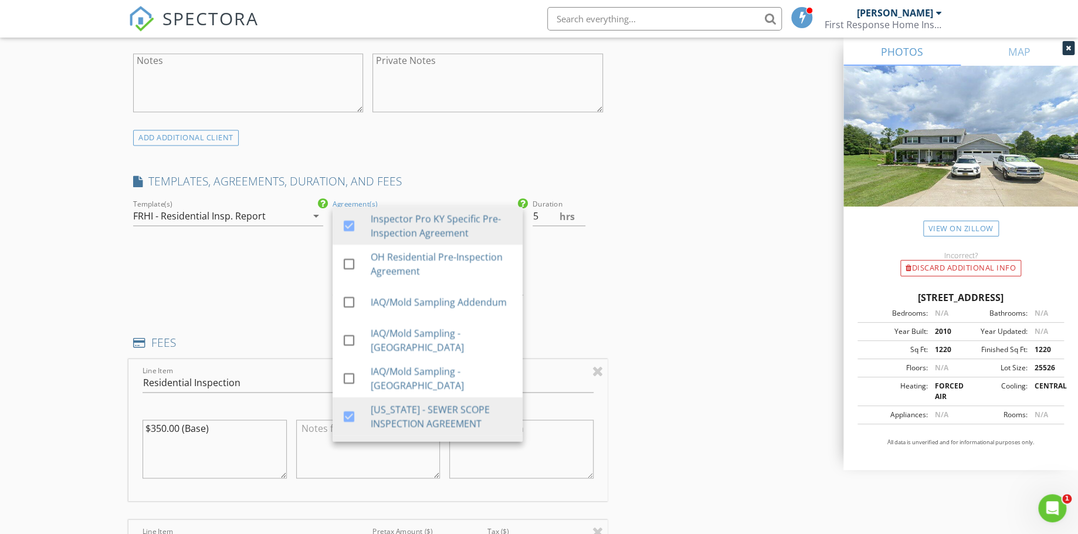
drag
click at [518, 430] on div "check_box Inspector Pro KY Specific Pre-Inspection Agreement check_box_outline_…" at bounding box center [428, 323] width 190 height 235
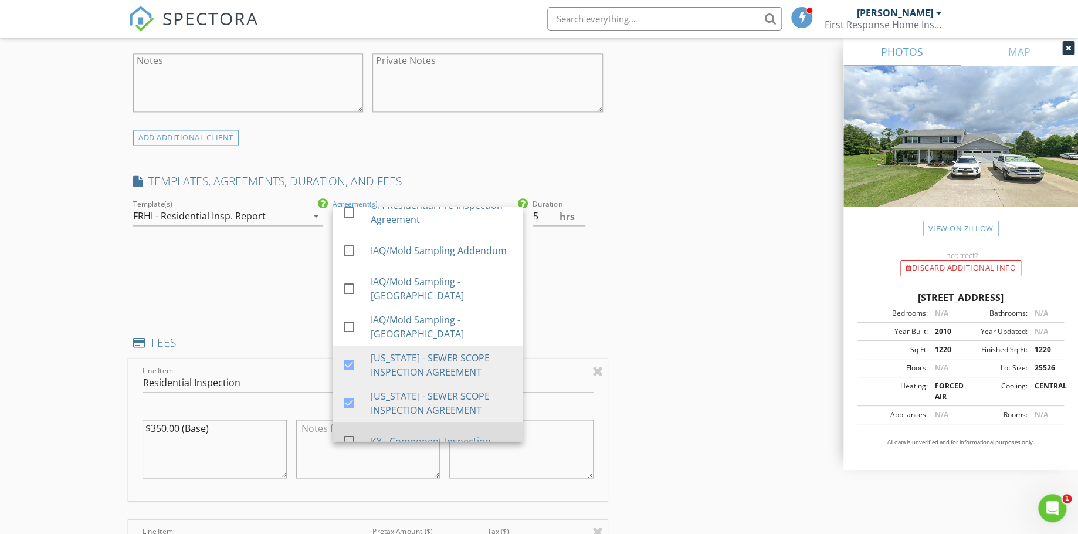
scroll to position [52, 0]
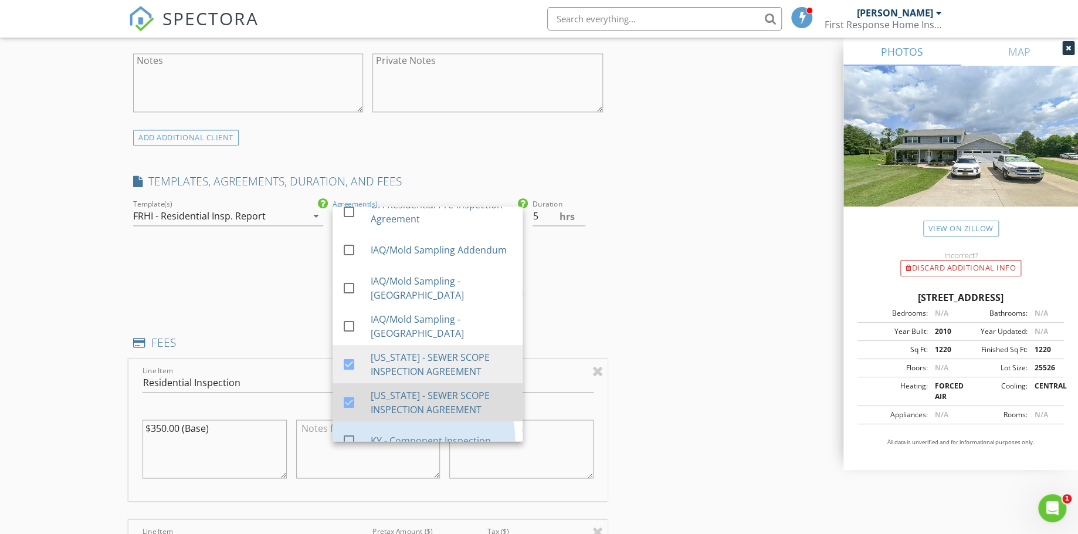
click at [408, 405] on div "check_box Inspector Pro KY Specific Pre-Inspection Agreement check_box_outline_…" at bounding box center [428, 306] width 190 height 305
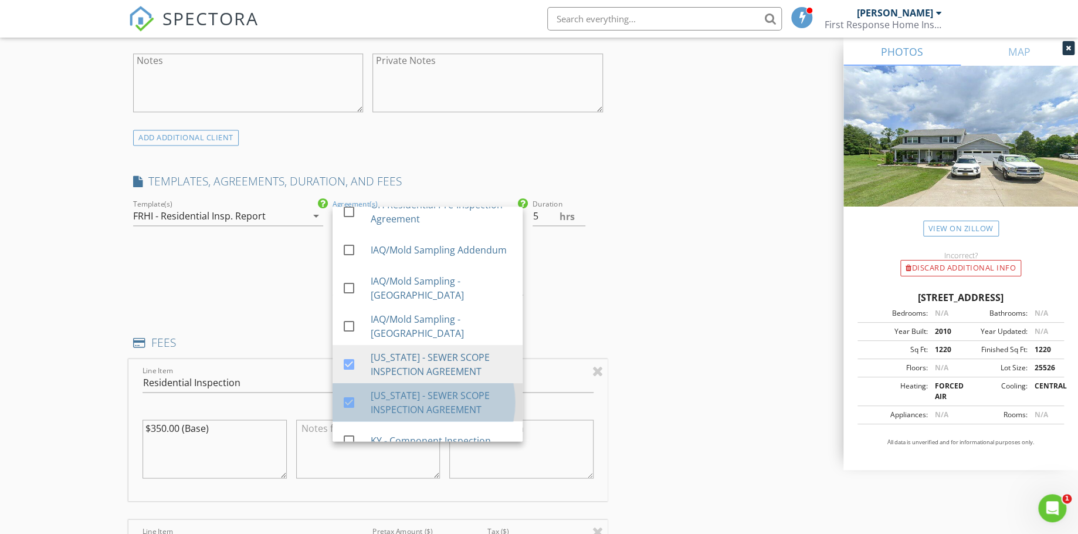
click at [408, 405] on div "[US_STATE] - SEWER SCOPE INSPECTION AGREEMENT" at bounding box center [442, 402] width 143 height 28
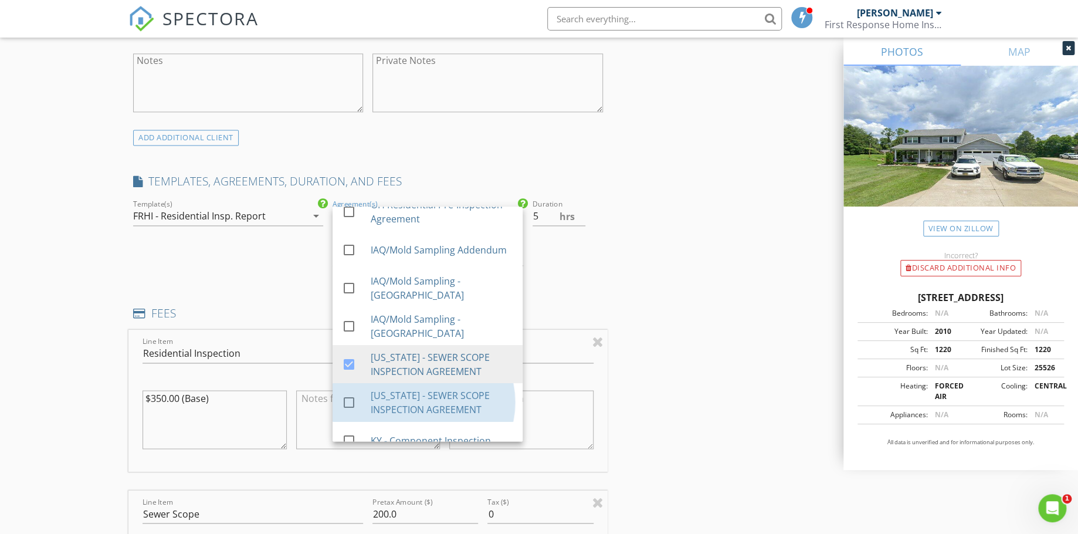
click at [660, 340] on div "INSPECTOR(S) check_box Dave Wood PRIMARY Dave Wood arrow_drop_down check_box_ou…" at bounding box center [538, 519] width 821 height 2481
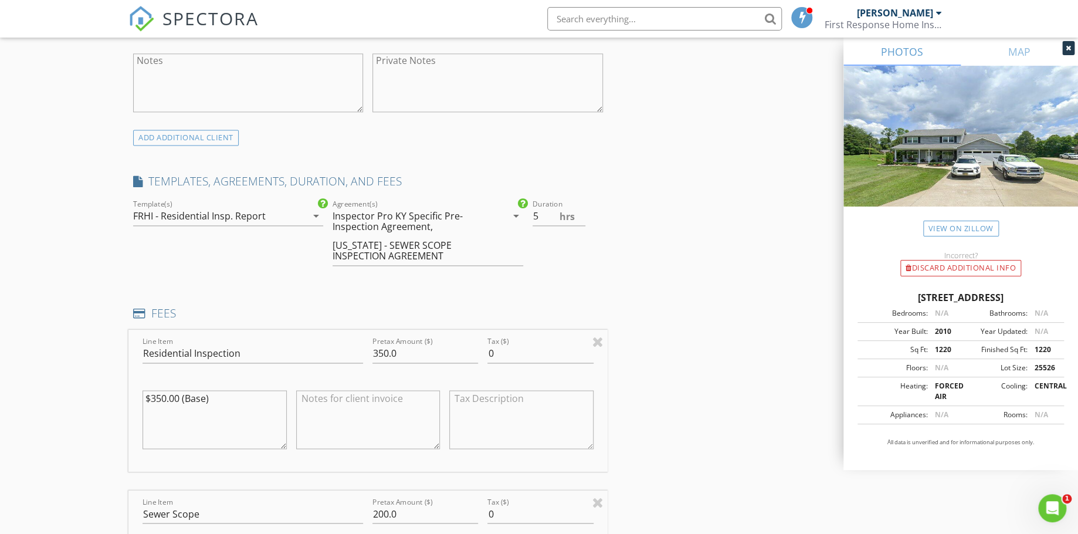
click at [660, 340] on div "INSPECTOR(S) check_box Dave Wood PRIMARY Dave Wood arrow_drop_down check_box_ou…" at bounding box center [538, 519] width 821 height 2481
click at [659, 304] on div "INSPECTOR(S) check_box Dave Wood PRIMARY Dave Wood arrow_drop_down check_box_ou…" at bounding box center [538, 519] width 821 height 2481
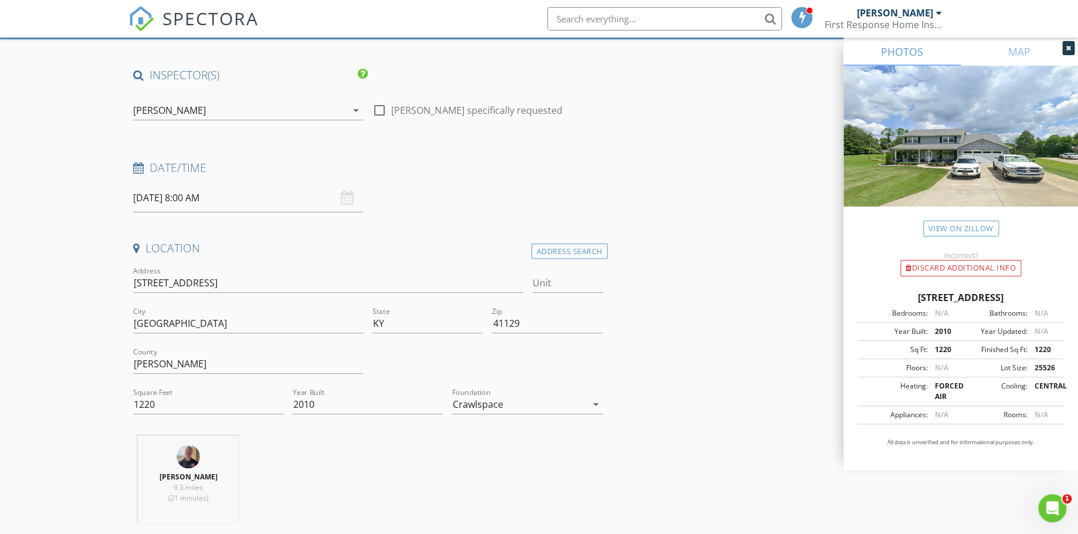
scroll to position [157, 0]
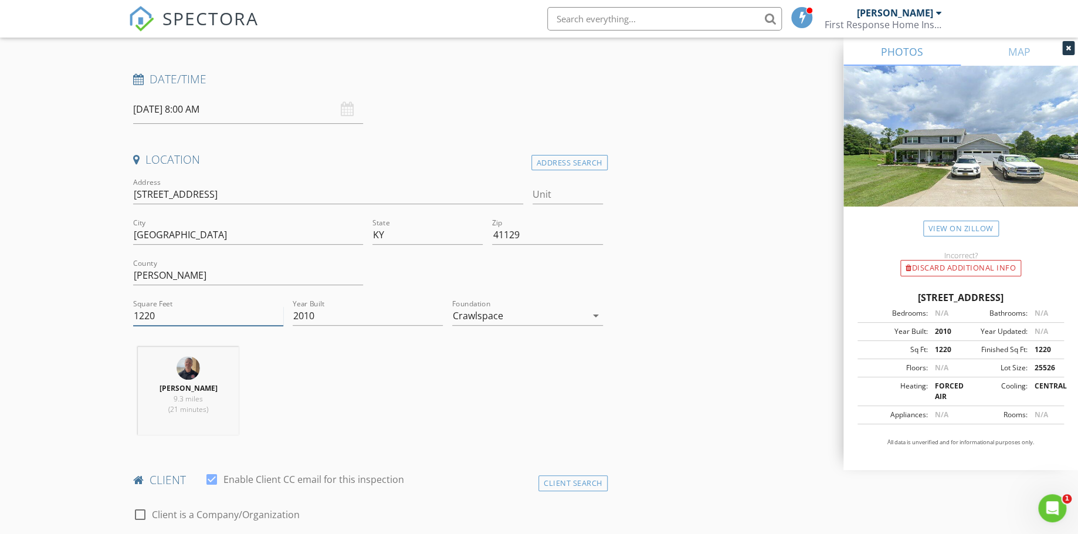
click at [256, 308] on input "1220" at bounding box center [208, 315] width 150 height 19
type input "1"
type input "2640"
type input "5.5"
type input "2640"
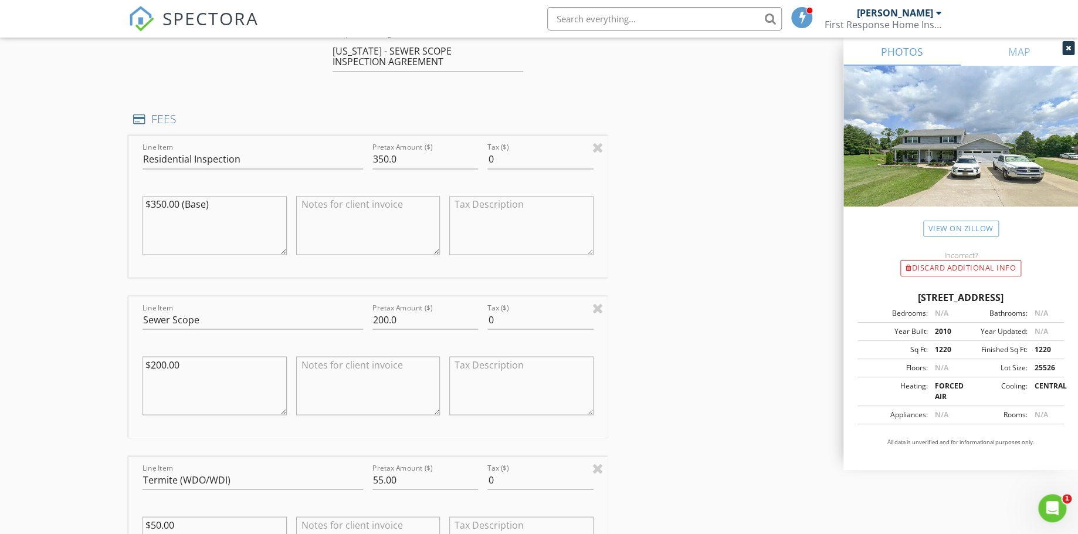
scroll to position [1049, 0]
click at [406, 160] on input "350.0" at bounding box center [425, 160] width 106 height 19
type input "3"
type input "475.00"
click at [43, 295] on div "New Inspection Click here to use the New Order Form INSPECTOR(S) check_box Dave…" at bounding box center [539, 307] width 1078 height 2577
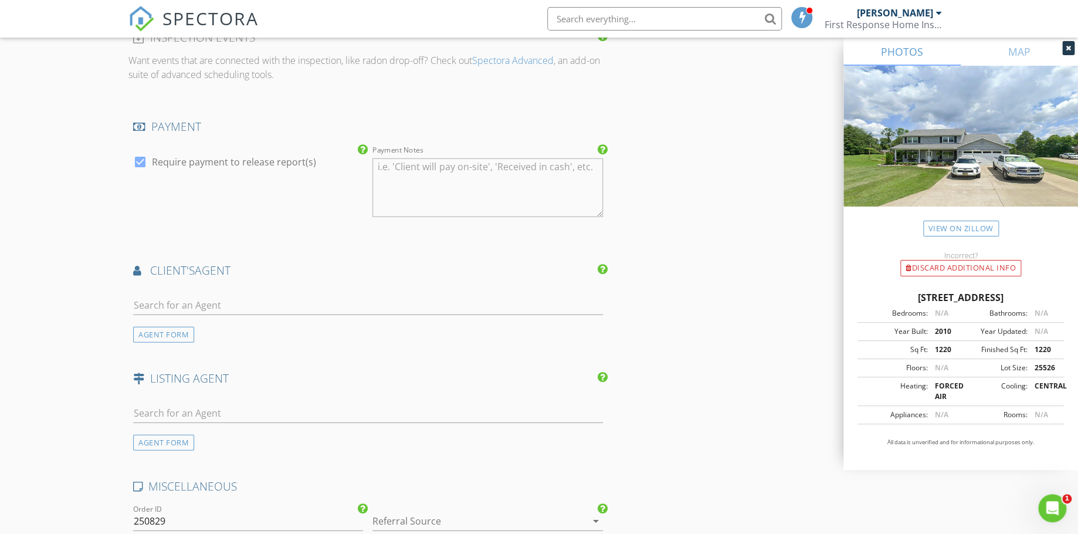
scroll to position [1721, 0]
click at [154, 297] on input "text" at bounding box center [368, 303] width 470 height 19
type input "step"
click at [200, 331] on div "Century 21 [PERSON_NAME]" at bounding box center [214, 335] width 95 height 9
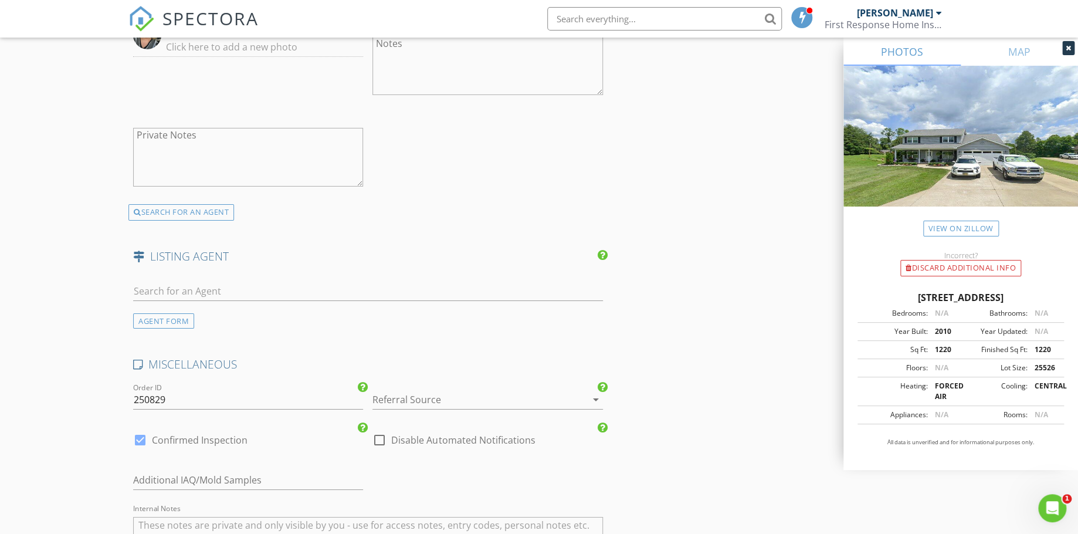
scroll to position [2274, 0]
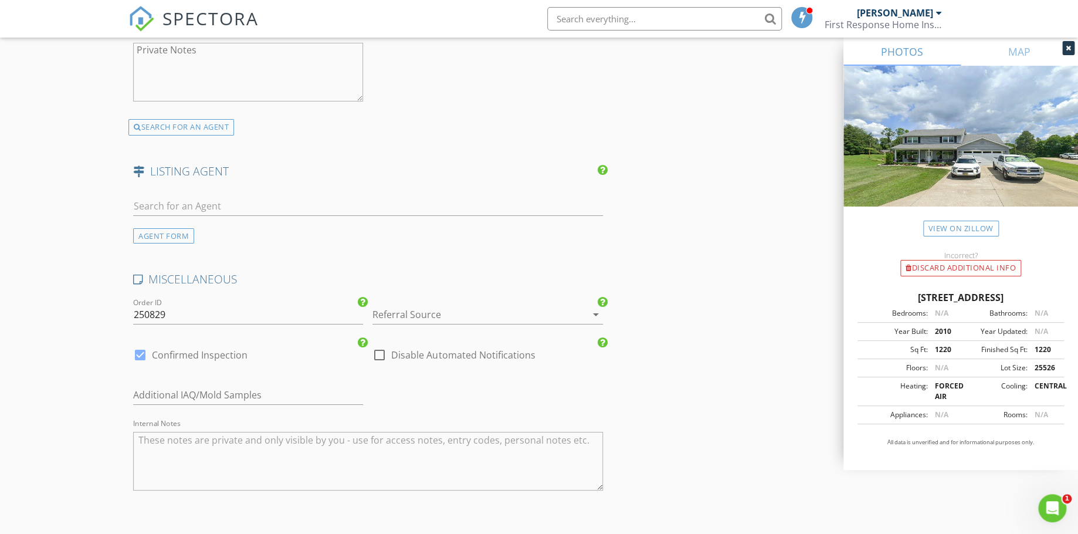
drag, startPoint x: 89, startPoint y: 343, endPoint x: 147, endPoint y: 232, distance: 124.6
click at [147, 232] on div "AGENT FORM" at bounding box center [163, 236] width 61 height 16
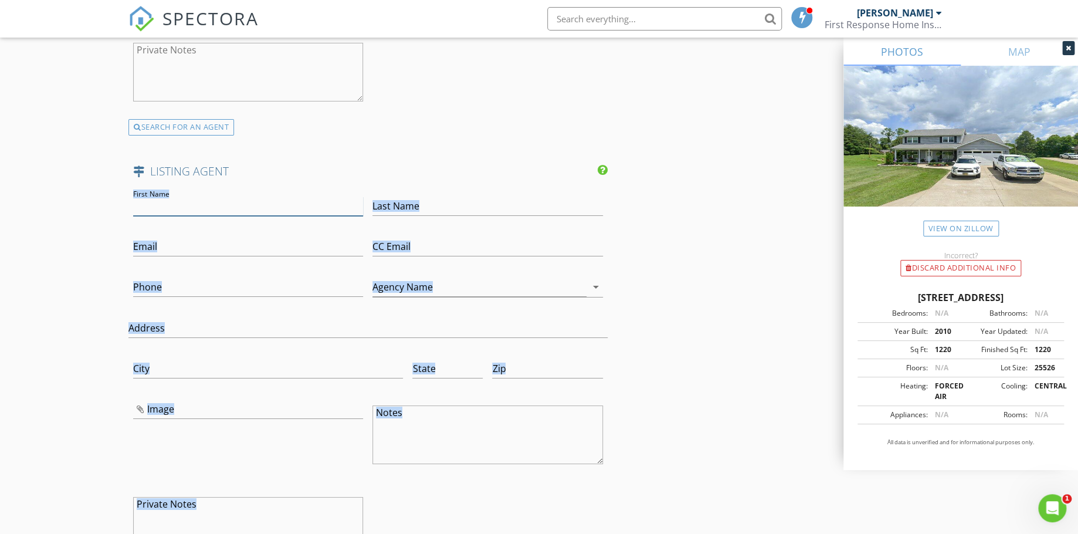
click at [192, 202] on input "First Name" at bounding box center [248, 205] width 230 height 19
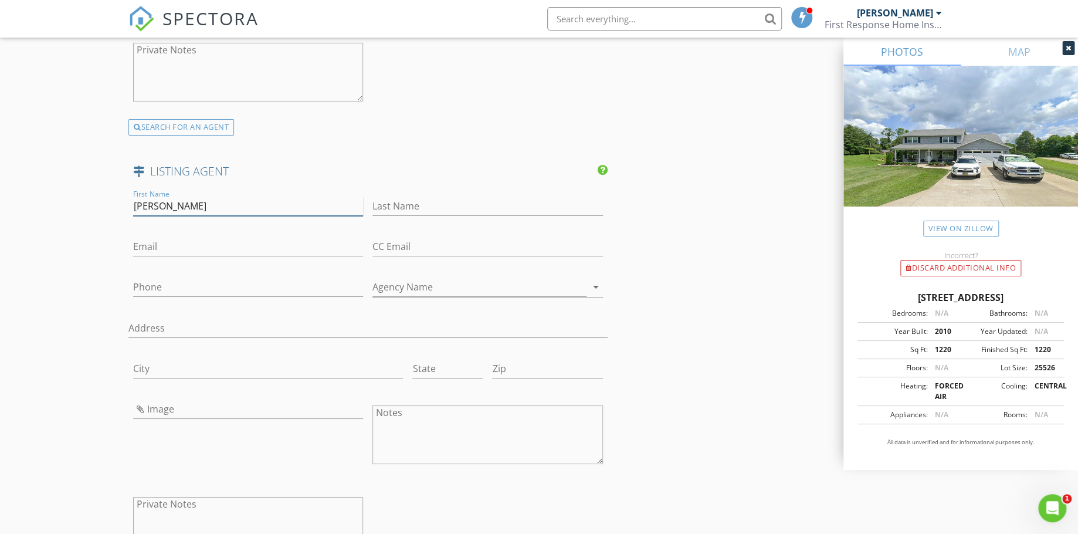
type input "Marilyn"
type input "Mason"
click at [163, 289] on input "Phone" at bounding box center [248, 289] width 230 height 19
type input "[PHONE_NUMBER]"
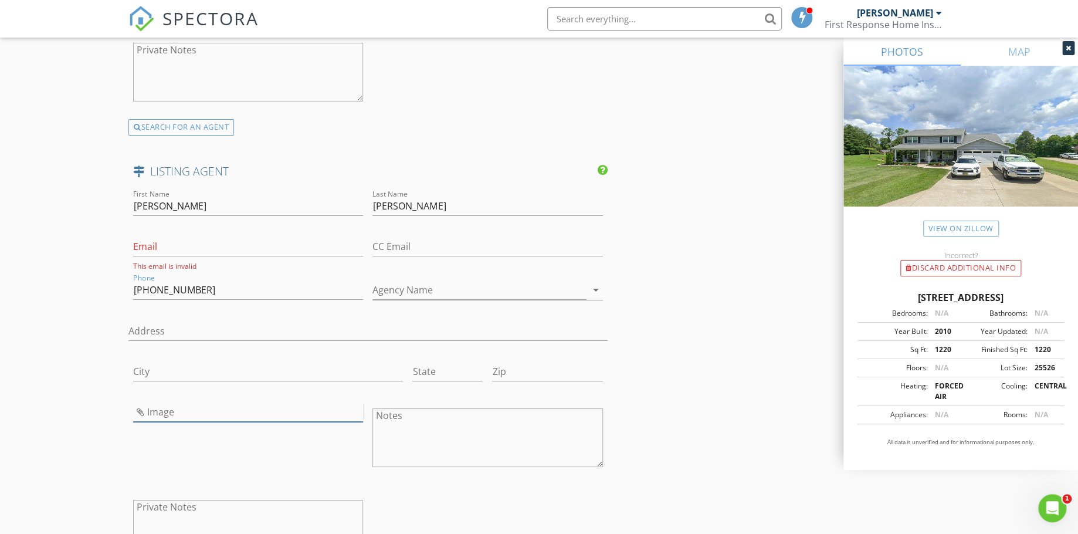
click at [153, 410] on input "Image" at bounding box center [248, 411] width 230 height 19
type input "IAC2 Mold Cert.png"
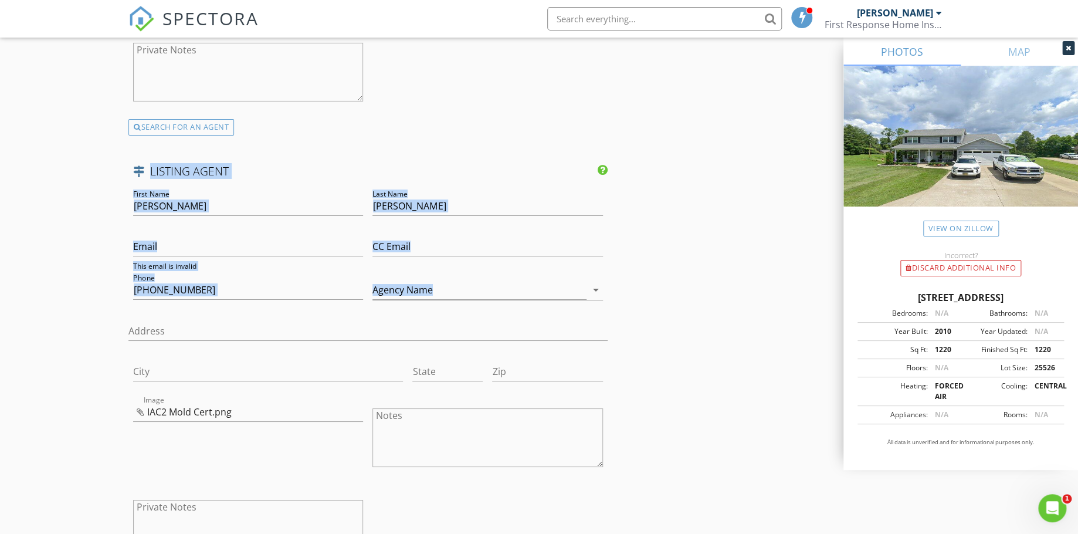
drag, startPoint x: 153, startPoint y: 410, endPoint x: 92, endPoint y: 331, distance: 99.9
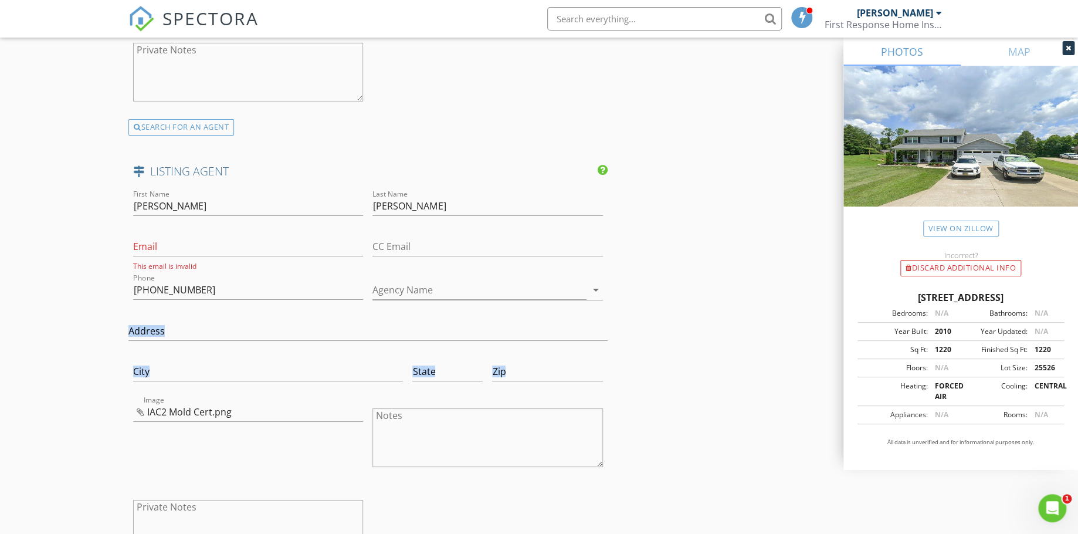
drag, startPoint x: 92, startPoint y: 331, endPoint x: 83, endPoint y: 399, distance: 69.3
drag, startPoint x: 83, startPoint y: 399, endPoint x: 171, endPoint y: 402, distance: 88.6
drag, startPoint x: 171, startPoint y: 402, endPoint x: 256, endPoint y: 401, distance: 84.5
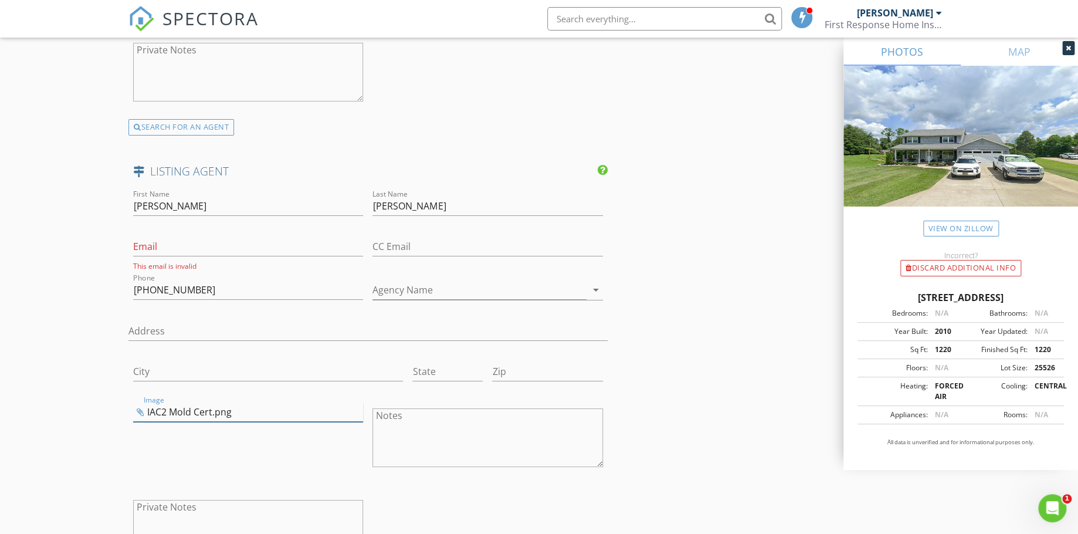
click at [256, 402] on input "IAC2 Mold Cert.png" at bounding box center [248, 411] width 230 height 19
drag, startPoint x: 773, startPoint y: 71, endPoint x: 661, endPoint y: 156, distance: 140.6
click at [206, 408] on input "Image" at bounding box center [248, 411] width 230 height 19
type input "MMPic.jpg"
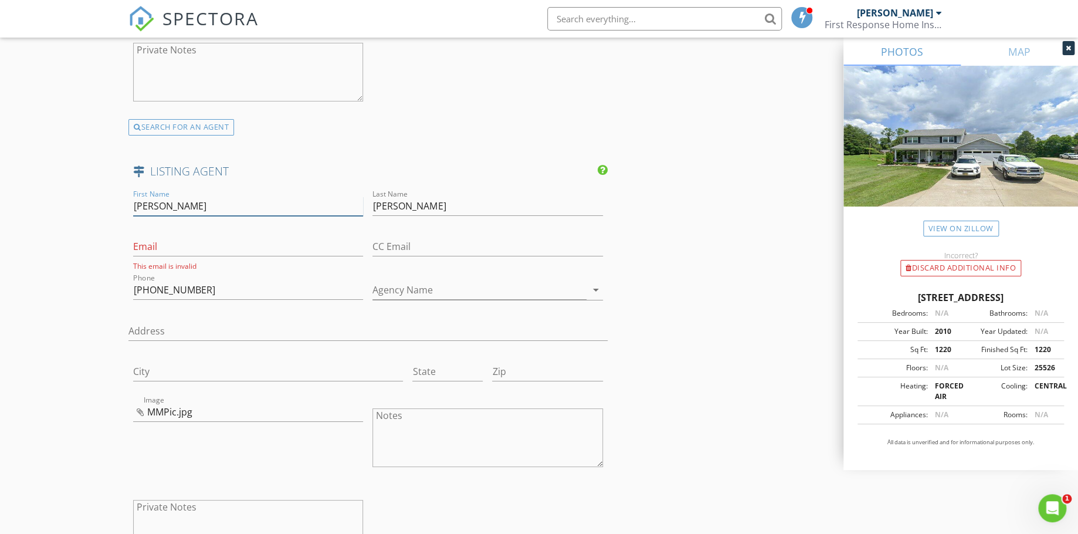
drag, startPoint x: 206, startPoint y: 408, endPoint x: 42, endPoint y: 518, distance: 197.5
drag, startPoint x: 42, startPoint y: 518, endPoint x: 79, endPoint y: 359, distance: 163.3
drag, startPoint x: 79, startPoint y: 359, endPoint x: 77, endPoint y: 411, distance: 52.2
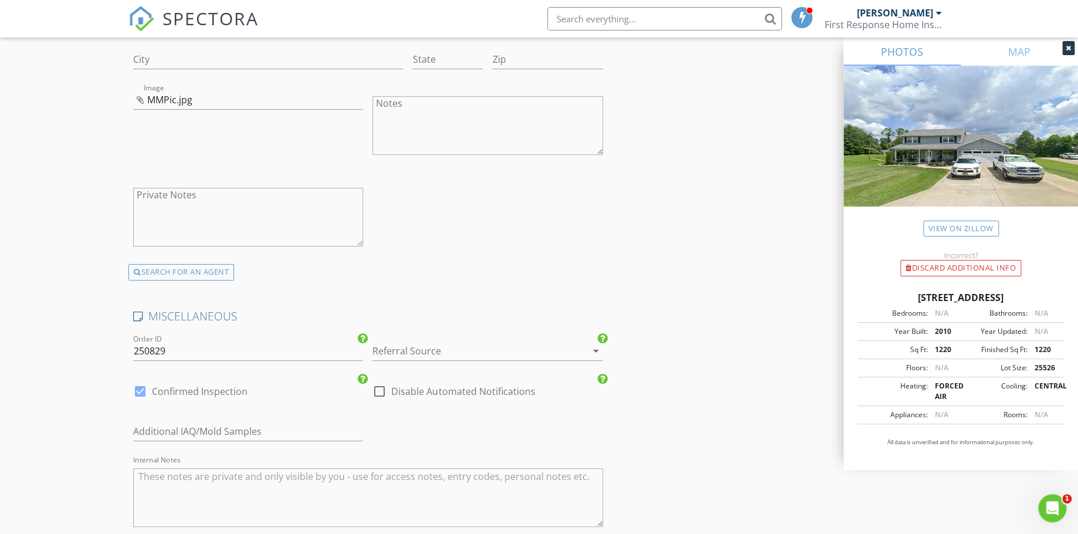
scroll to position [2614, 0]
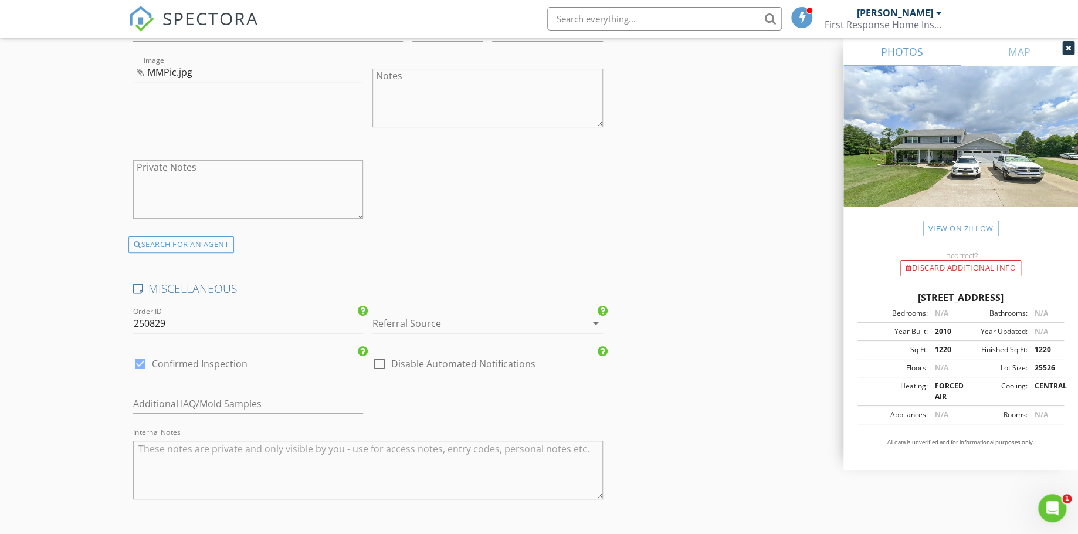
click at [195, 310] on div "Order ID 250829" at bounding box center [248, 326] width 230 height 38
drag, startPoint x: 195, startPoint y: 310, endPoint x: 172, endPoint y: 316, distance: 23.8
click at [172, 316] on input "250829" at bounding box center [248, 323] width 230 height 19
type input "250902DC"
click at [470, 328] on div at bounding box center [470, 323] width 197 height 19
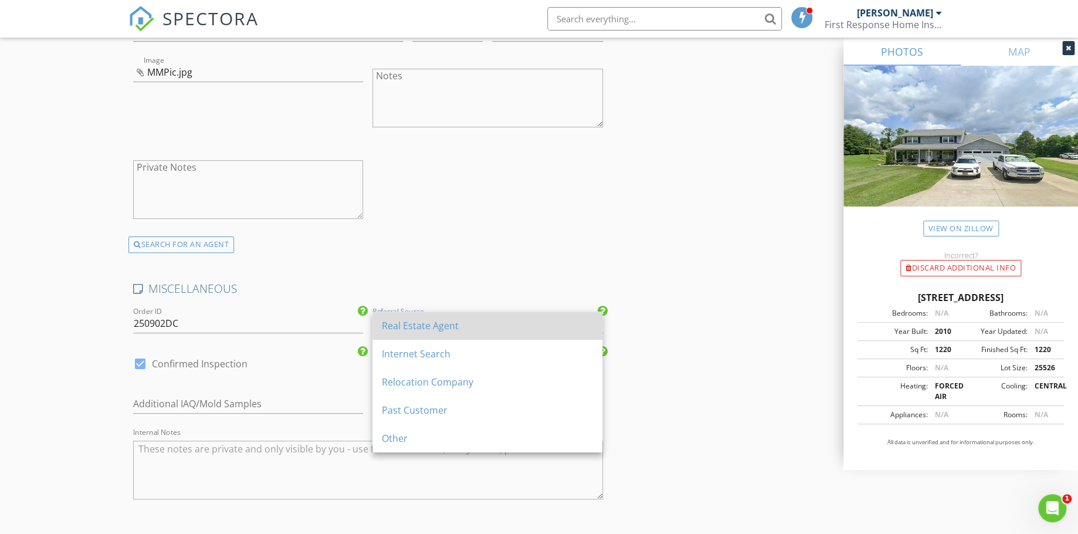
click at [456, 327] on div "Real Estate Agent" at bounding box center [487, 325] width 211 height 14
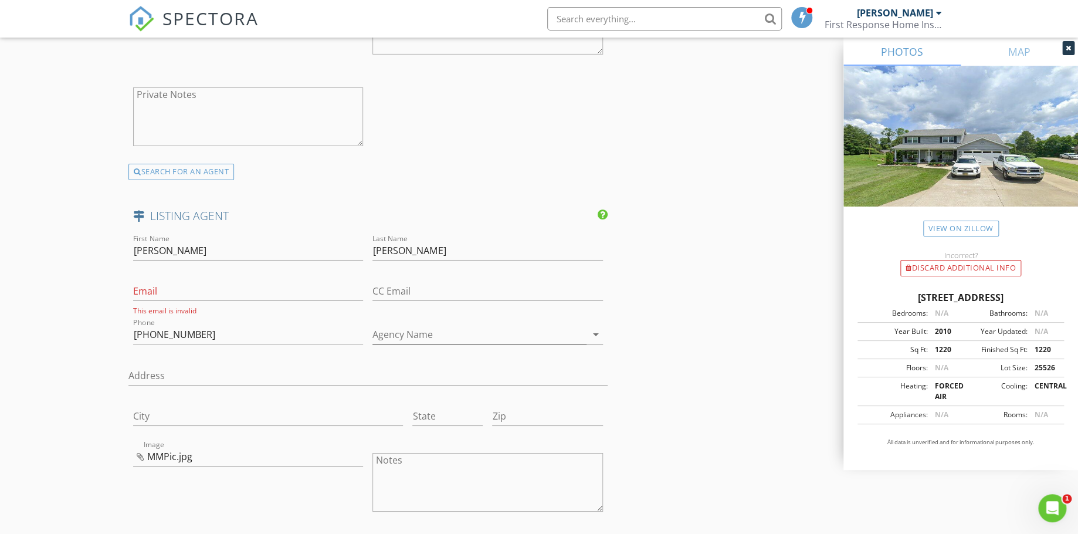
scroll to position [2230, 0]
click at [178, 288] on input "Email" at bounding box center [248, 290] width 230 height 19
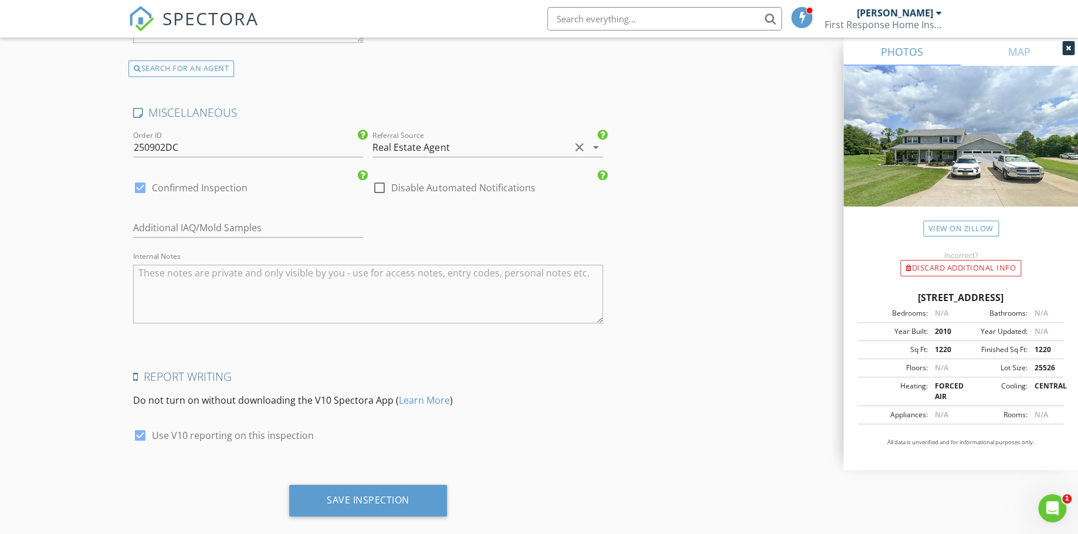
scroll to position [2803, 0]
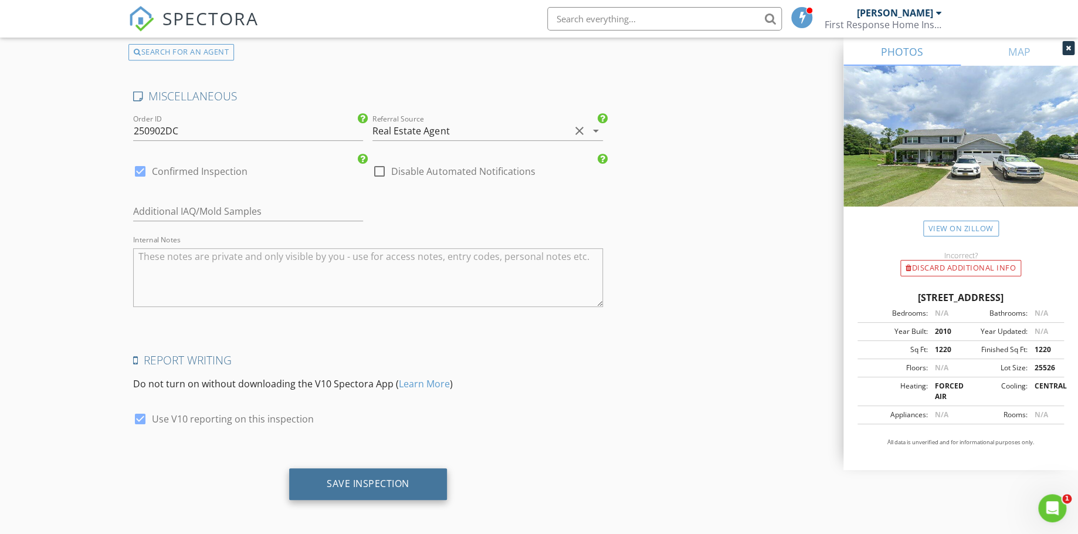
type input "[EMAIL_ADDRESS][DOMAIN_NAME]"
click at [347, 477] on div "Save Inspection" at bounding box center [368, 483] width 83 height 12
